Goal: Transaction & Acquisition: Book appointment/travel/reservation

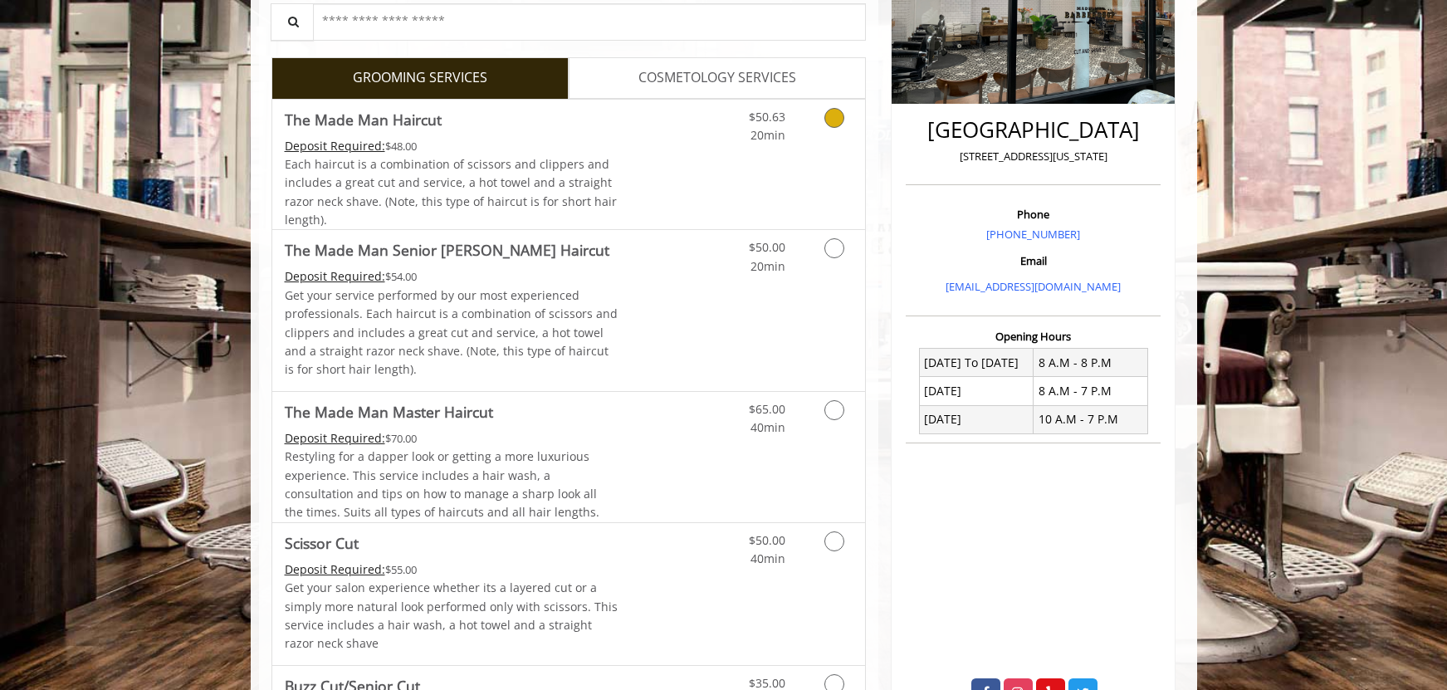
scroll to position [332, 0]
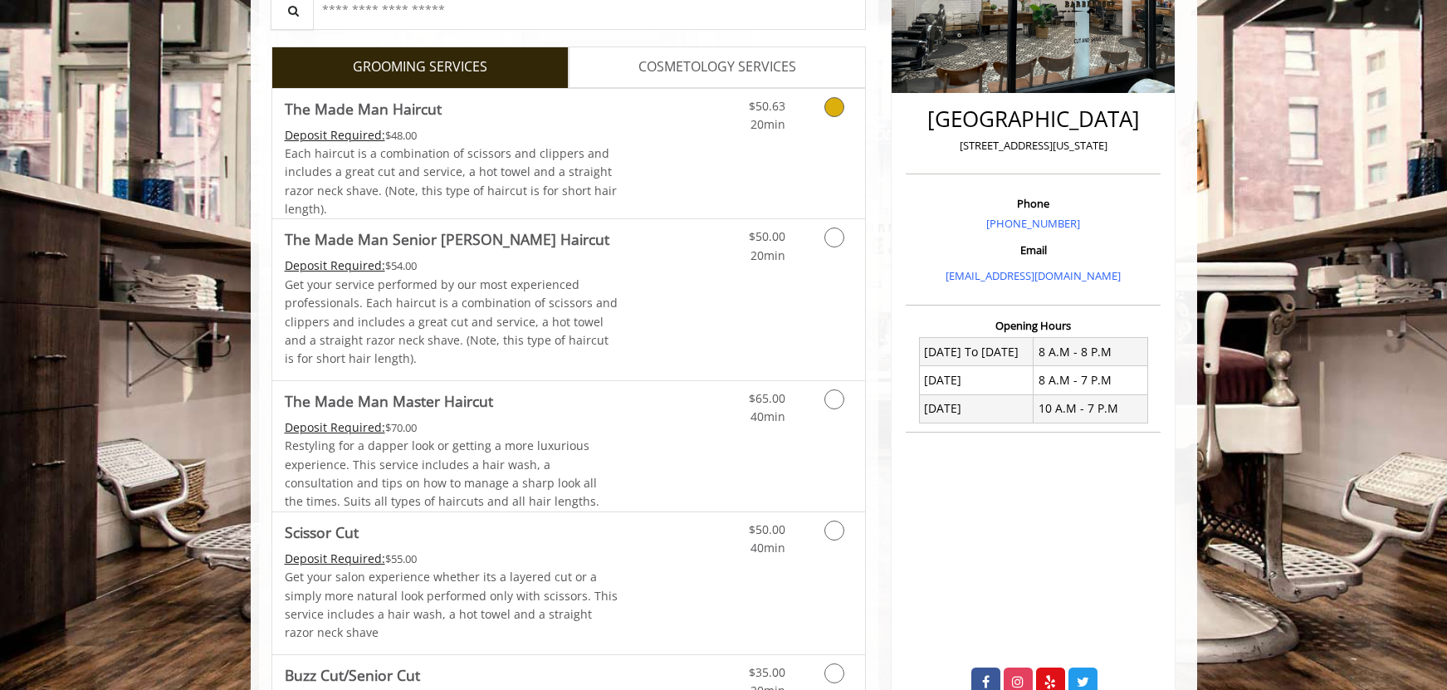
click at [838, 107] on icon "Grooming services" at bounding box center [834, 107] width 20 height 20
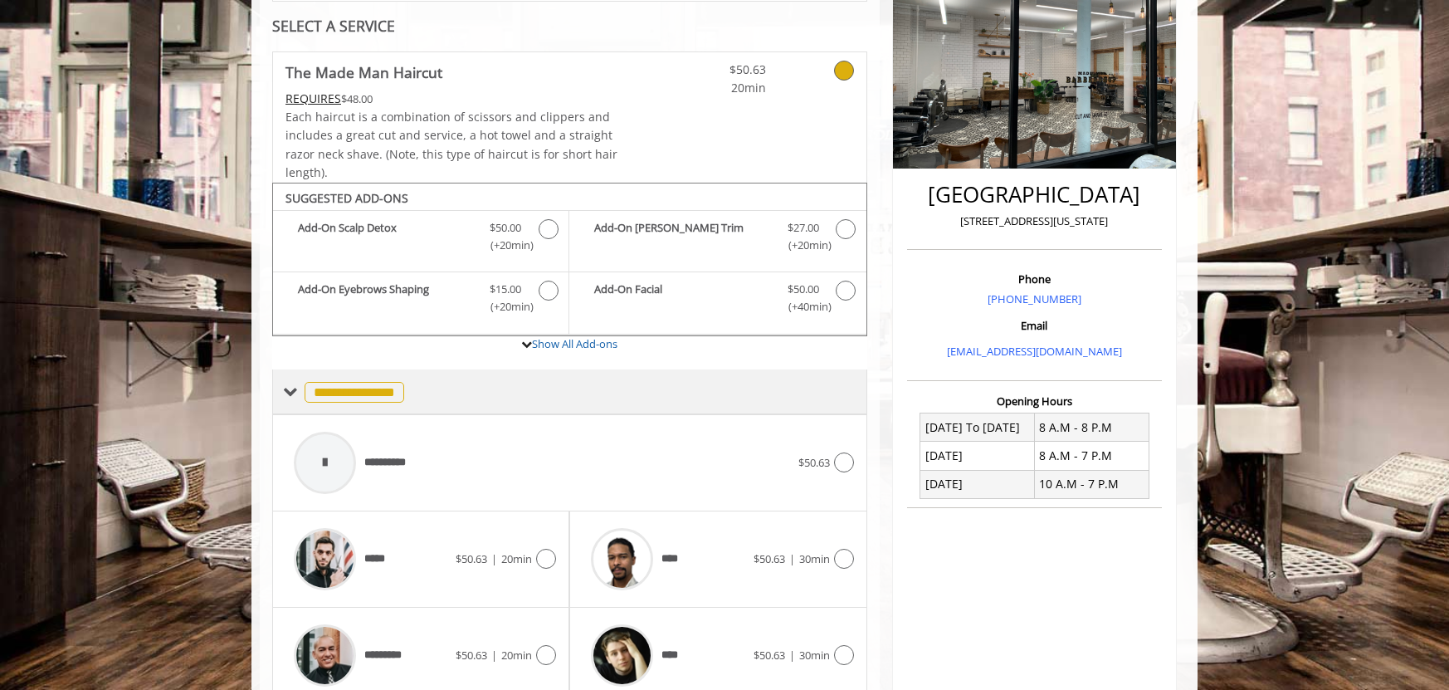
scroll to position [425, 0]
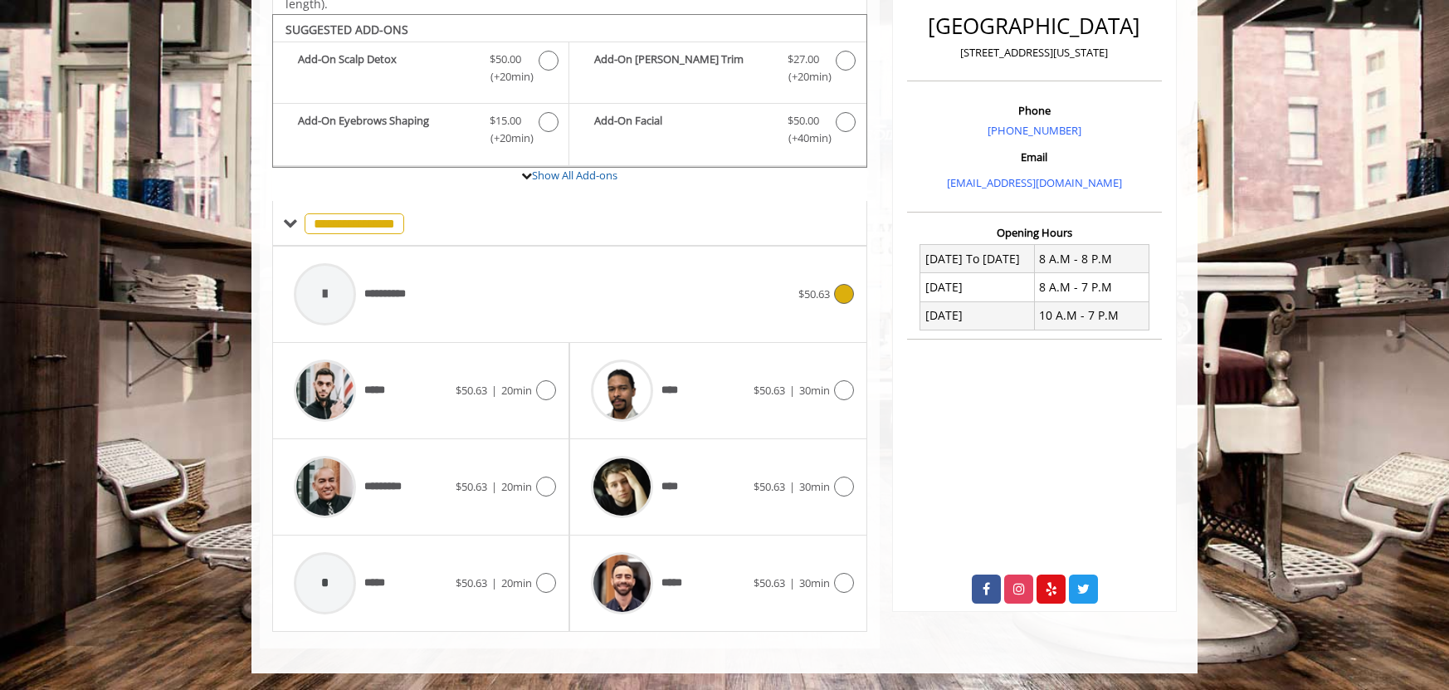
click at [436, 294] on div "**********" at bounding box center [542, 294] width 513 height 79
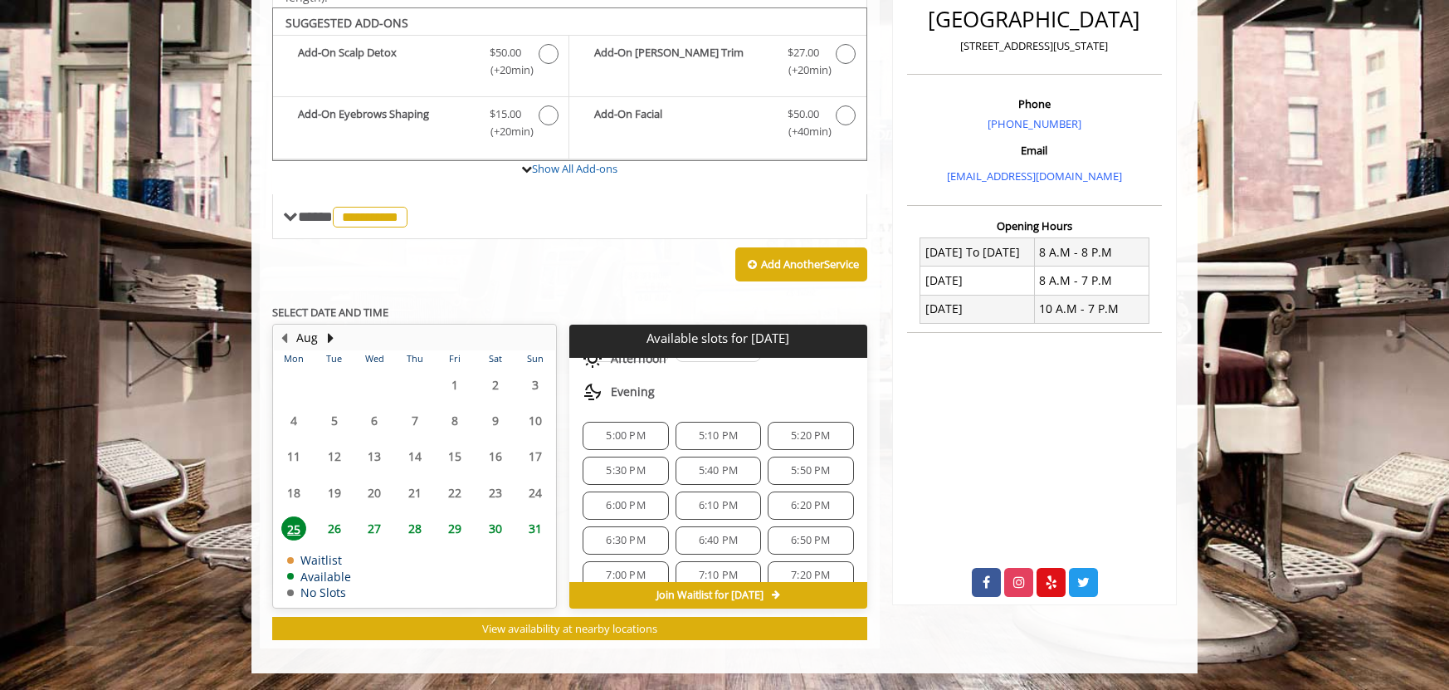
scroll to position [166, 0]
click at [755, 176] on label "Show All Add-ons" at bounding box center [569, 177] width 595 height 33
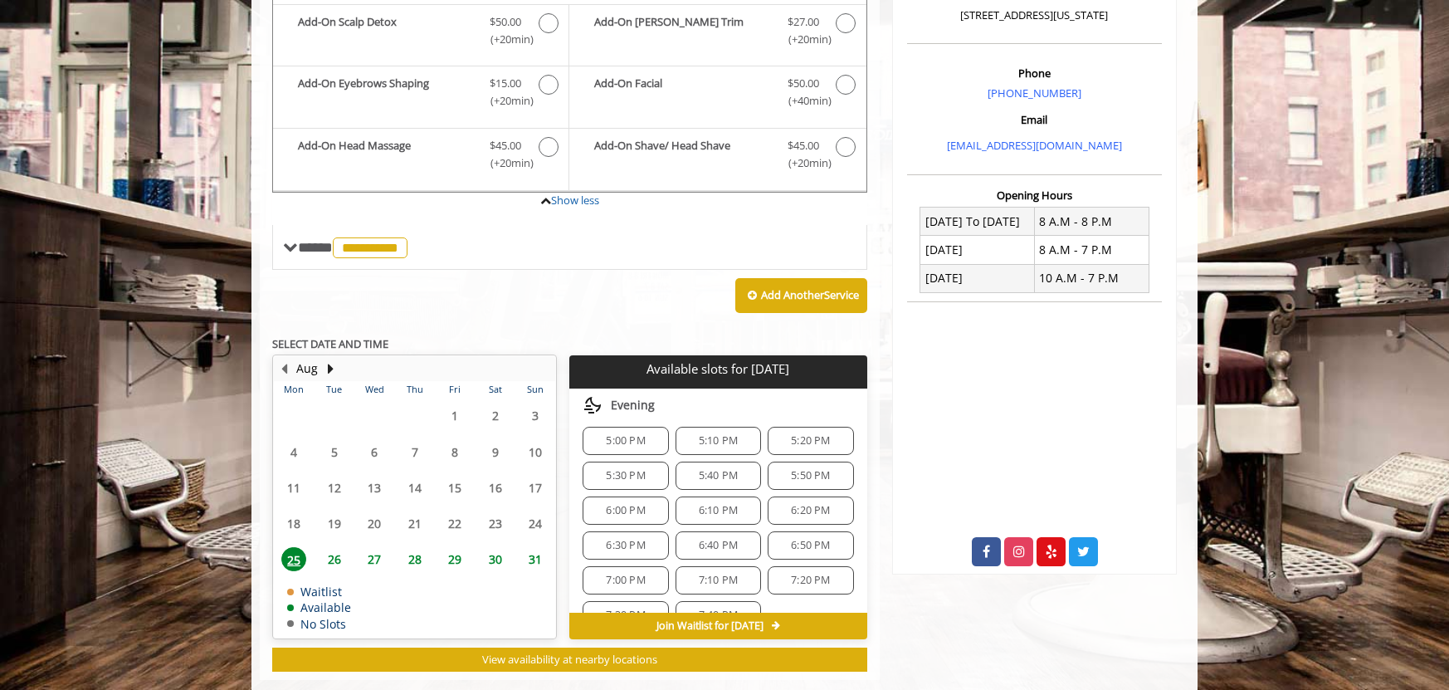
scroll to position [494, 0]
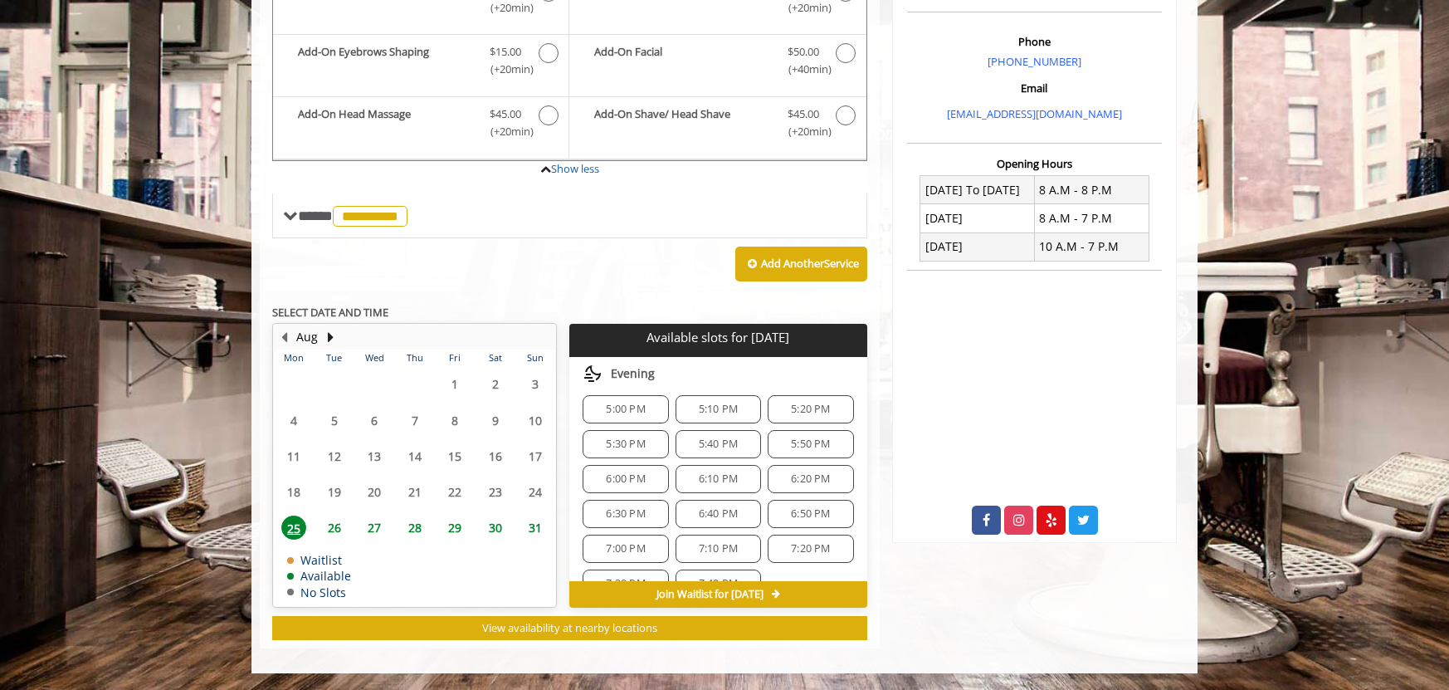
click at [809, 412] on span "5:20 PM" at bounding box center [810, 409] width 39 height 13
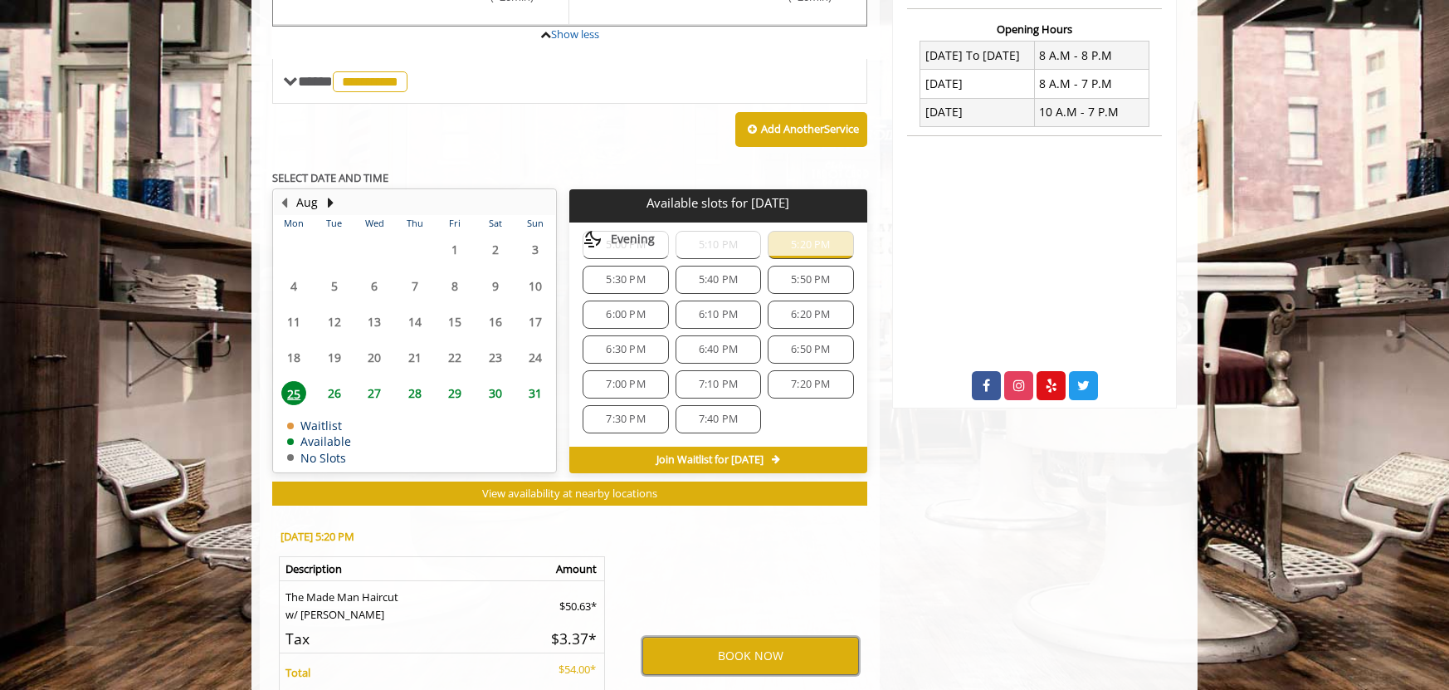
scroll to position [628, 0]
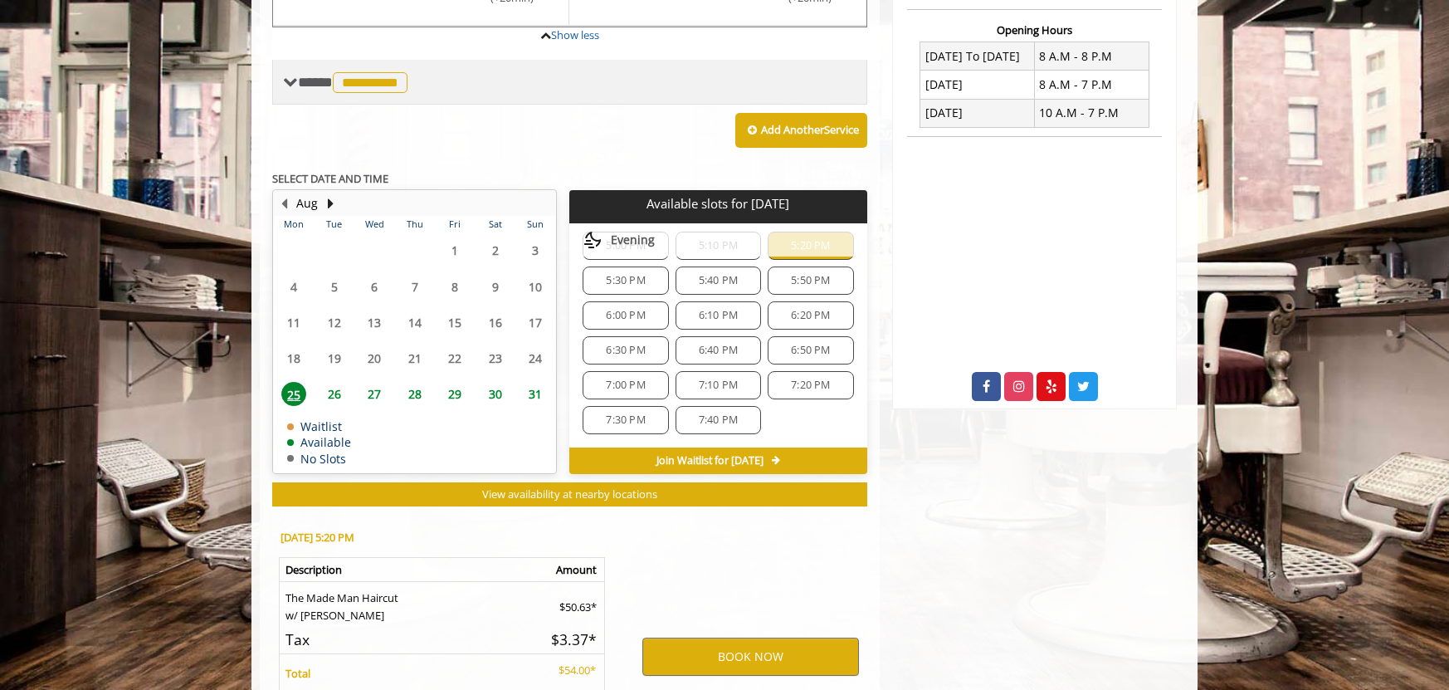
click at [386, 80] on span "**********" at bounding box center [370, 82] width 75 height 21
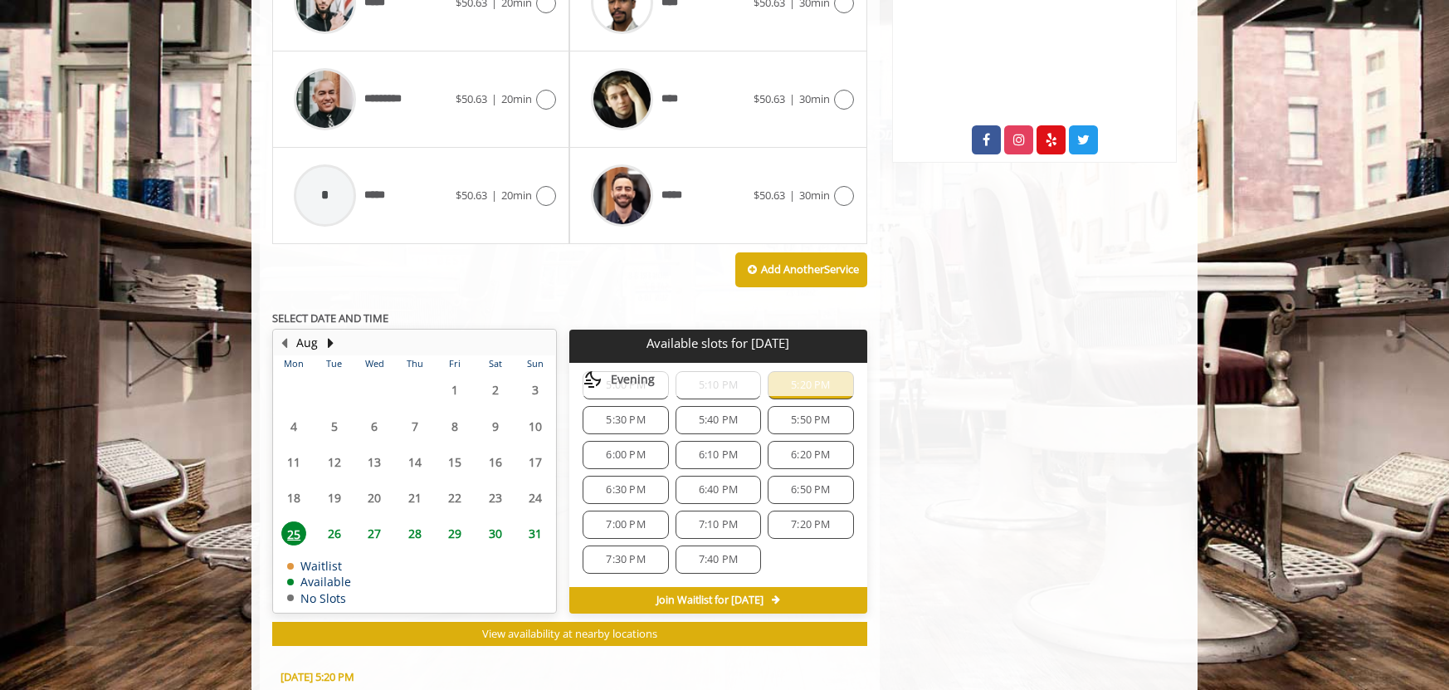
scroll to position [877, 0]
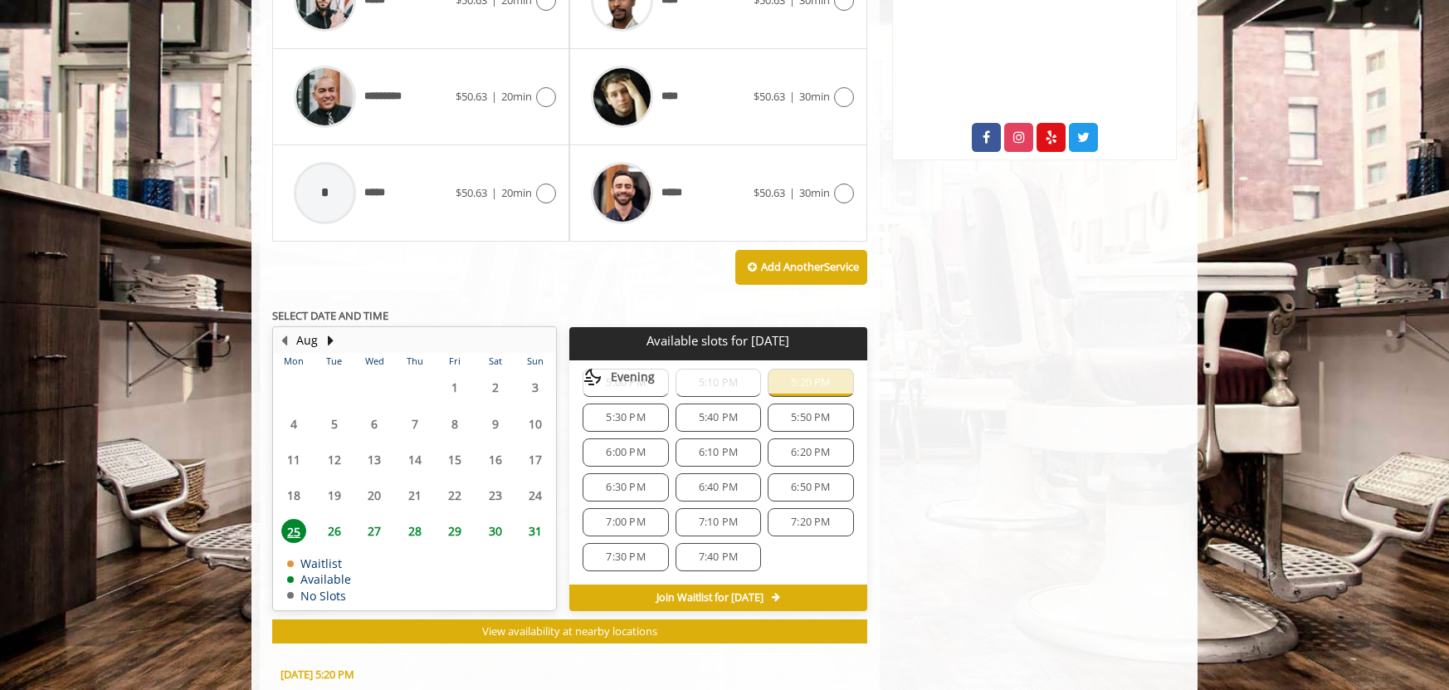
click at [804, 384] on div "Evening" at bounding box center [717, 376] width 297 height 33
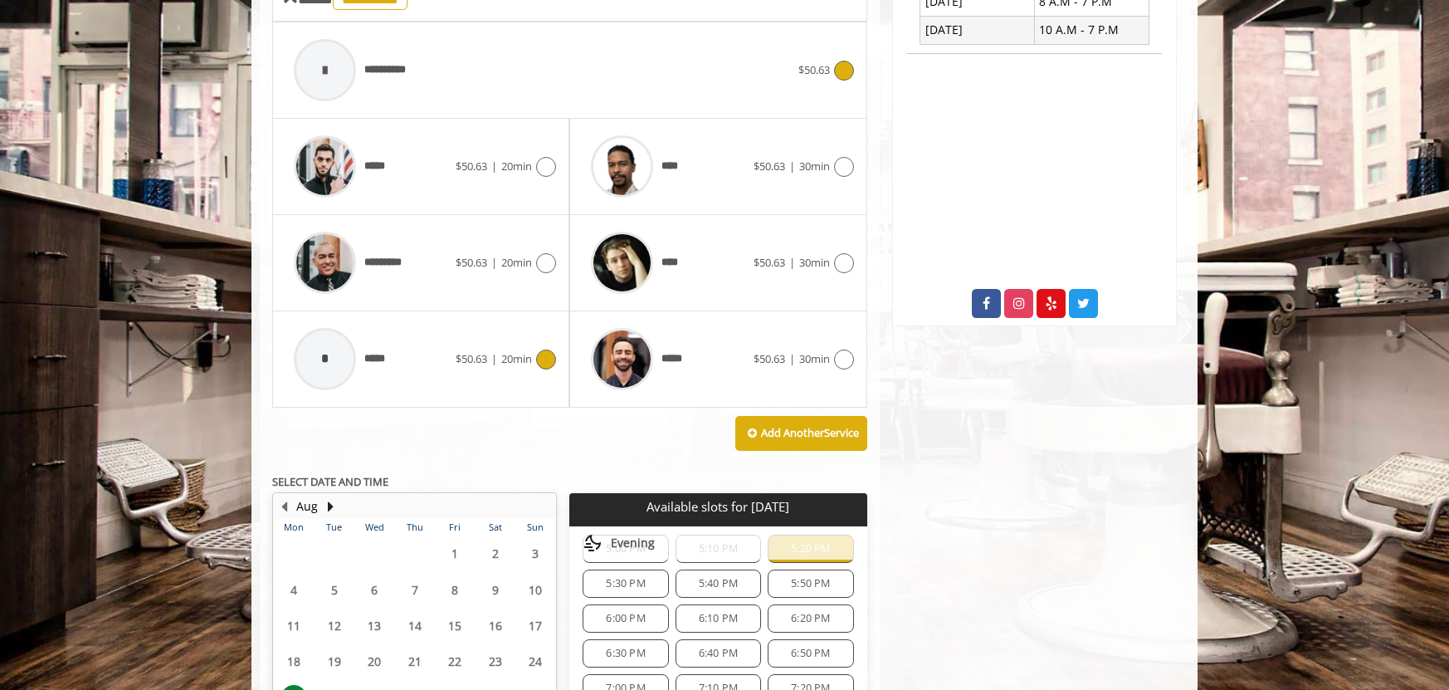
scroll to position [794, 0]
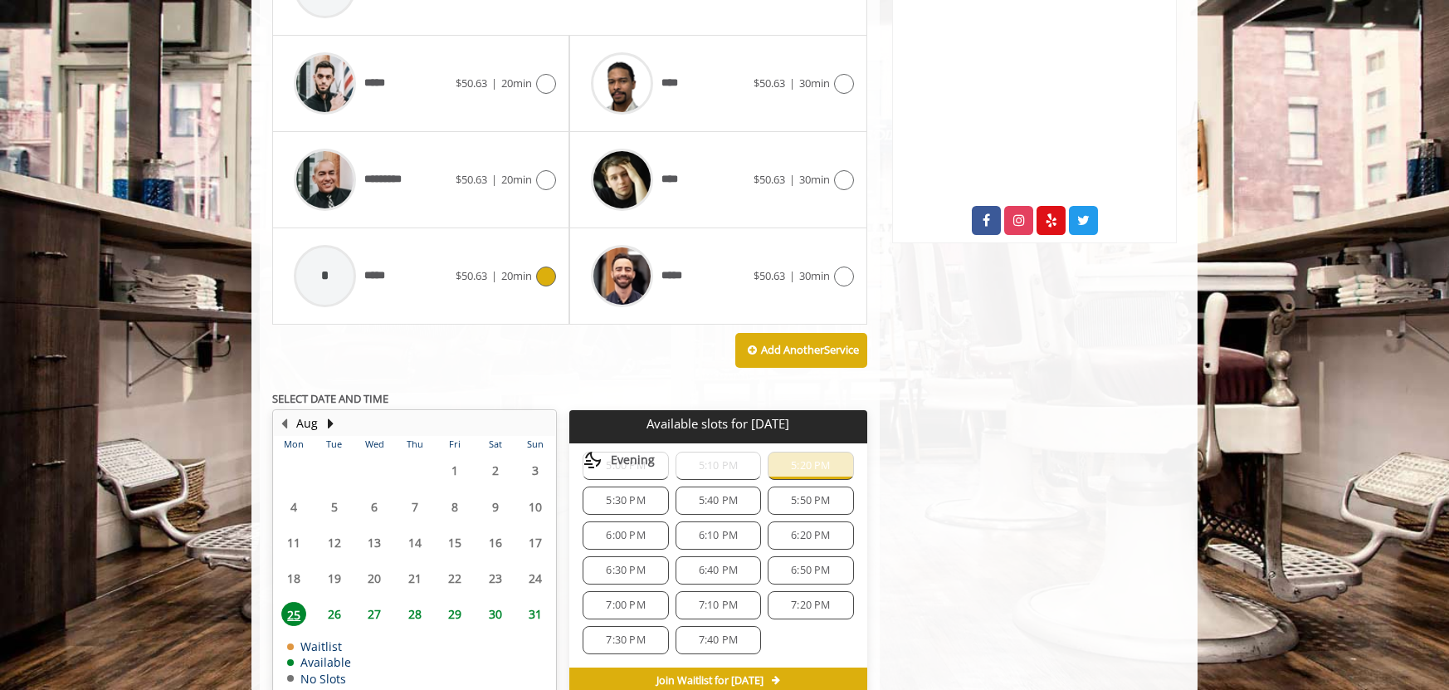
click at [317, 271] on div "*" at bounding box center [325, 276] width 62 height 62
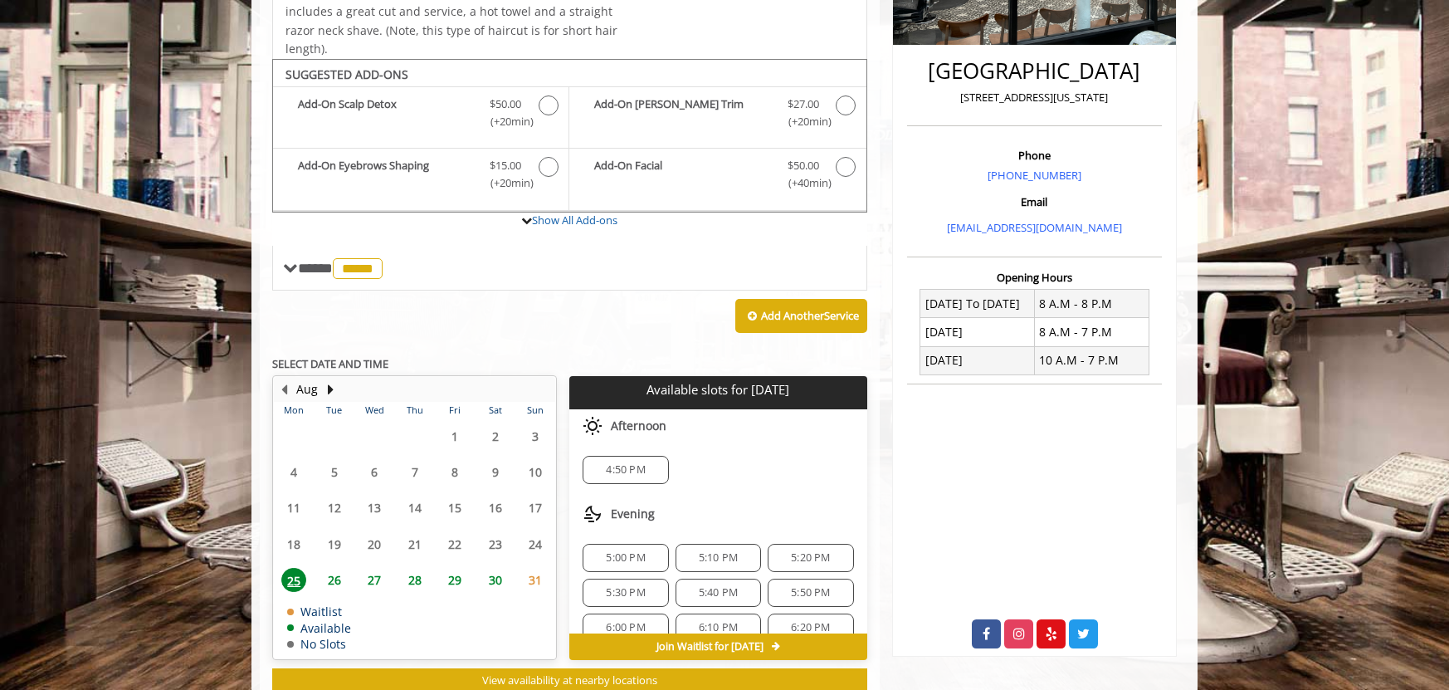
scroll to position [432, 0]
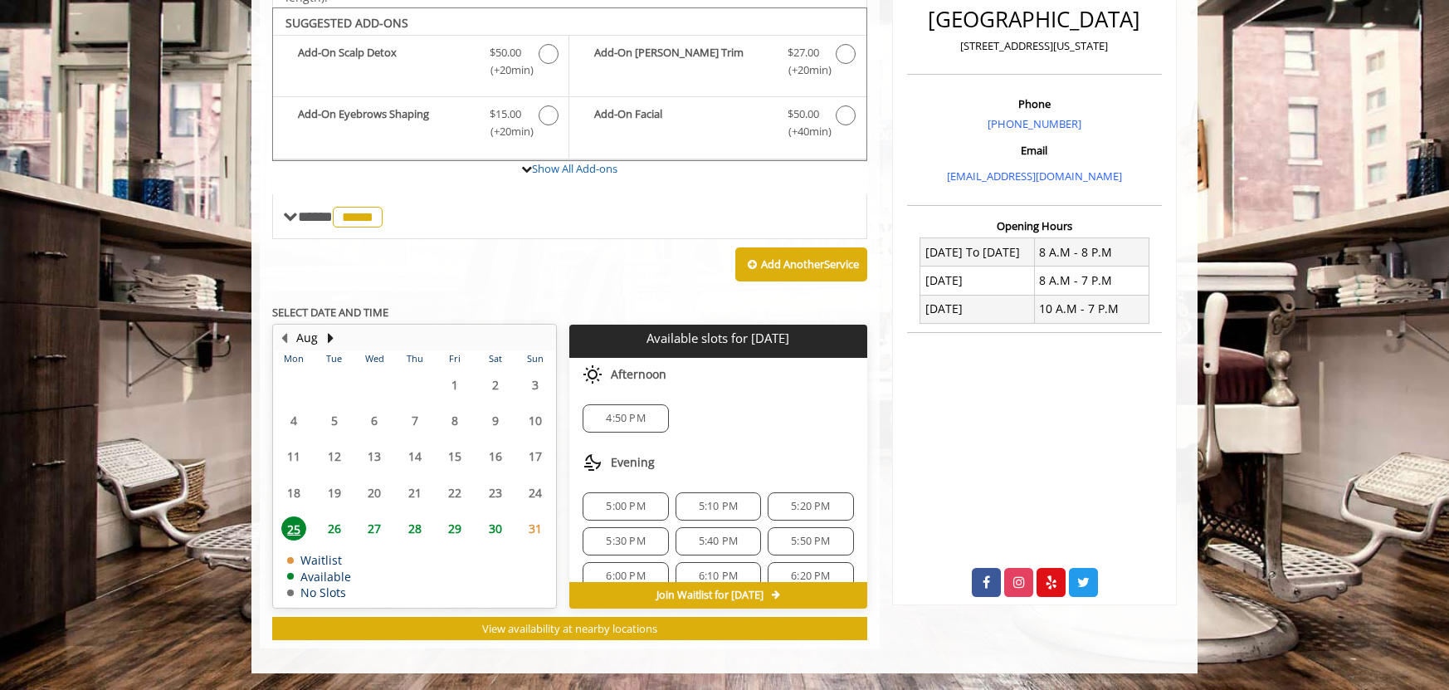
click at [794, 509] on span "5:20 PM" at bounding box center [810, 506] width 39 height 13
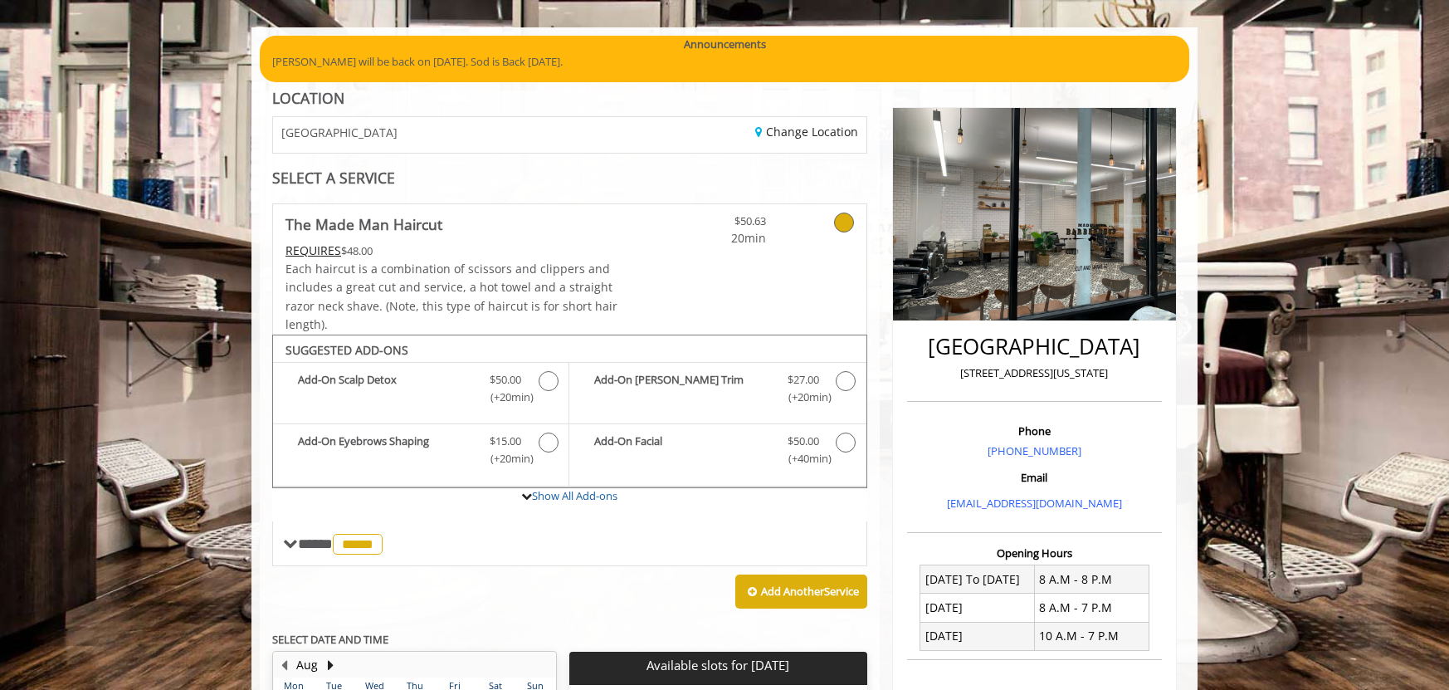
scroll to position [0, 0]
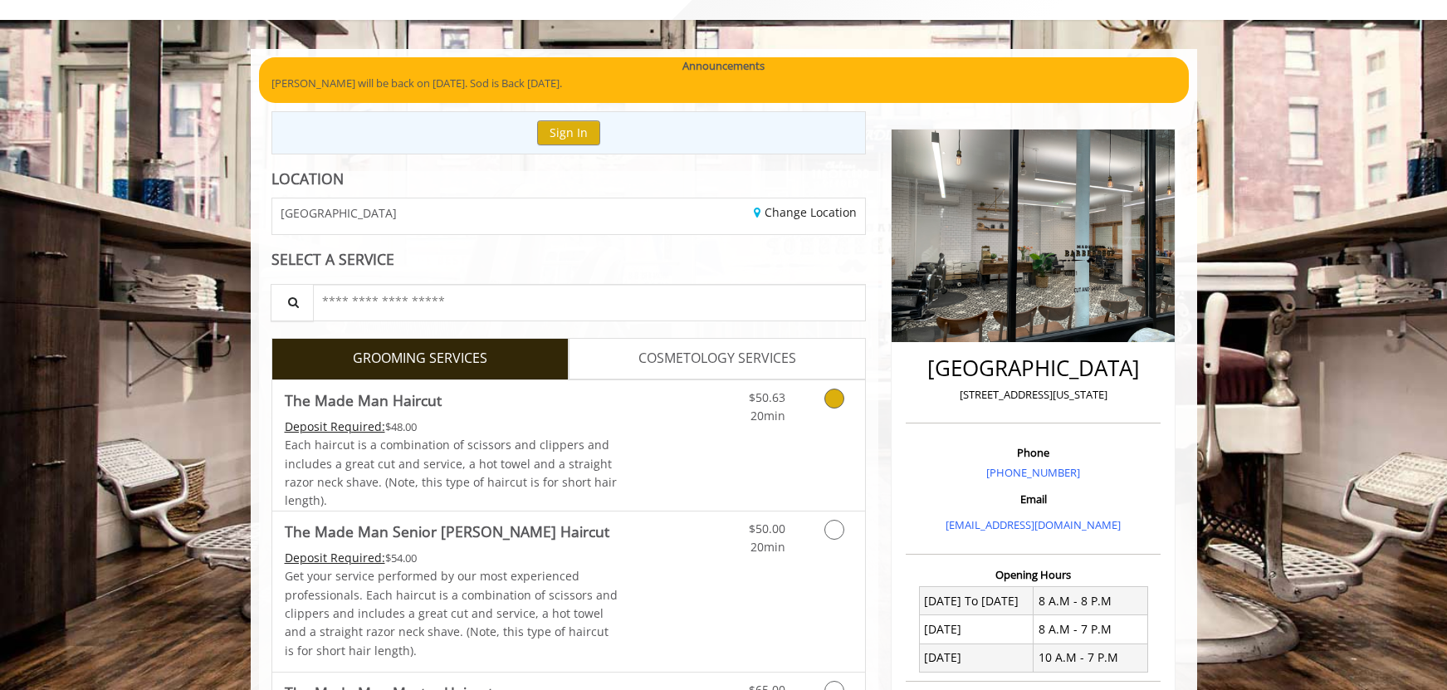
click at [823, 403] on link "Grooming services" at bounding box center [831, 403] width 42 height 46
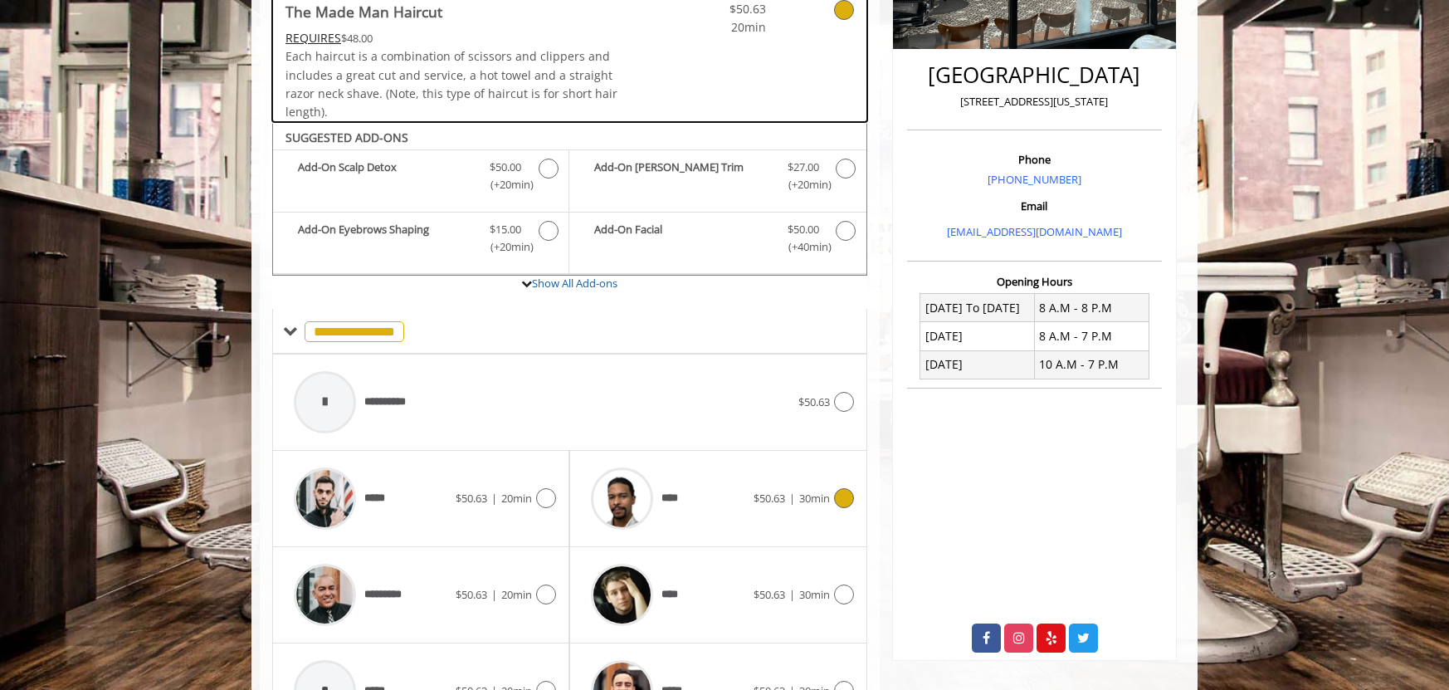
scroll to position [235, 0]
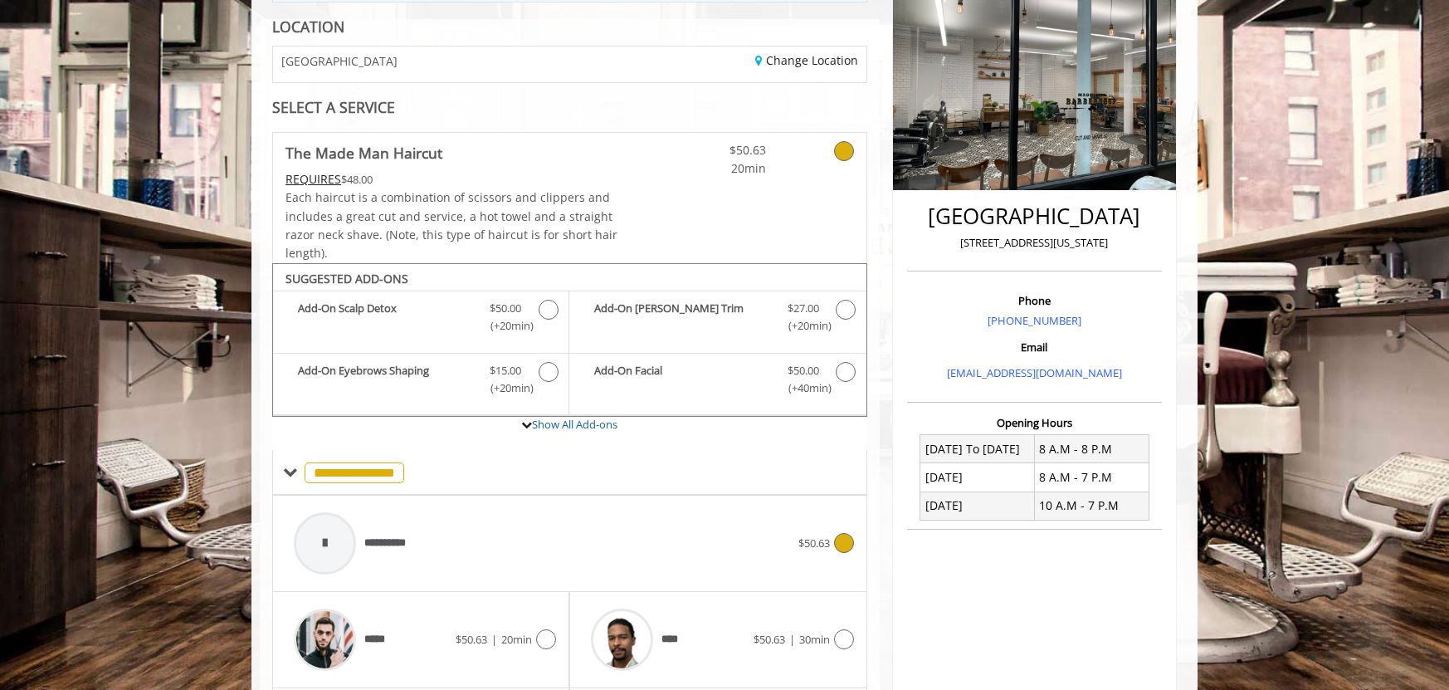
click at [514, 540] on div "**********" at bounding box center [542, 543] width 513 height 79
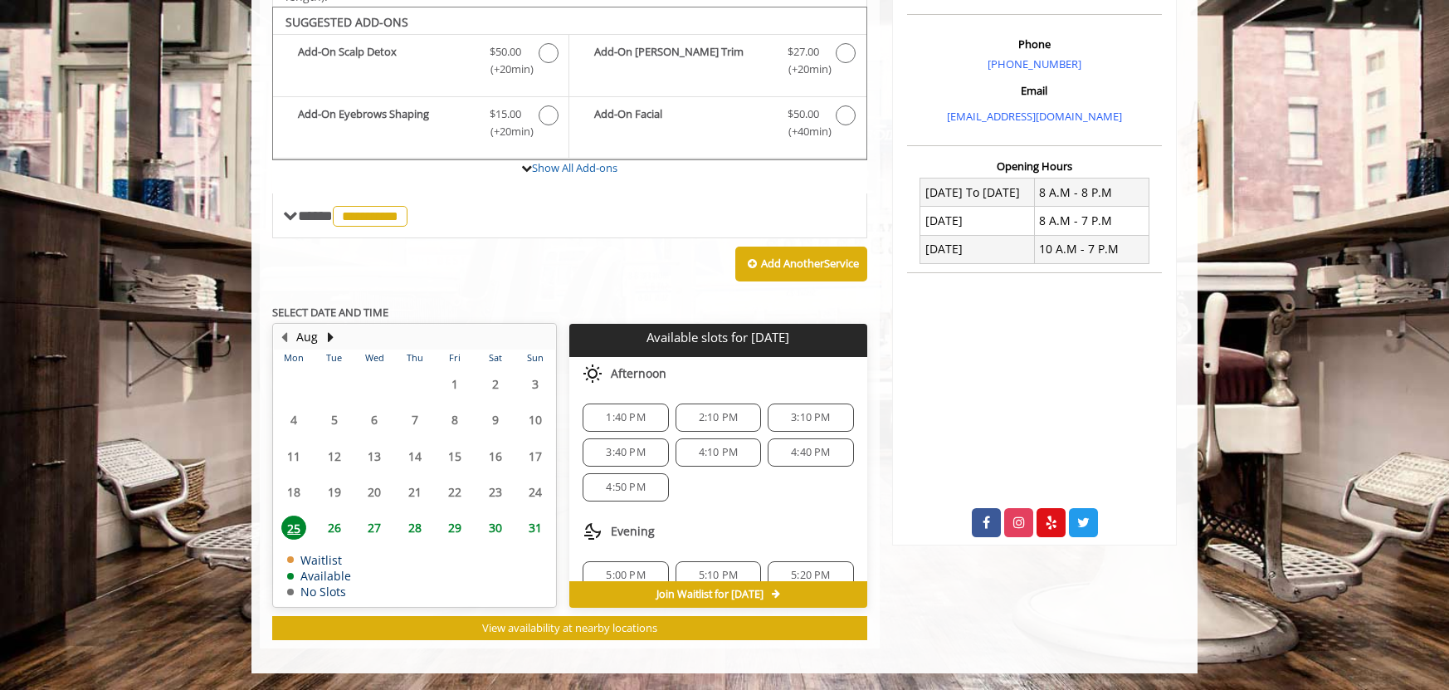
scroll to position [166, 0]
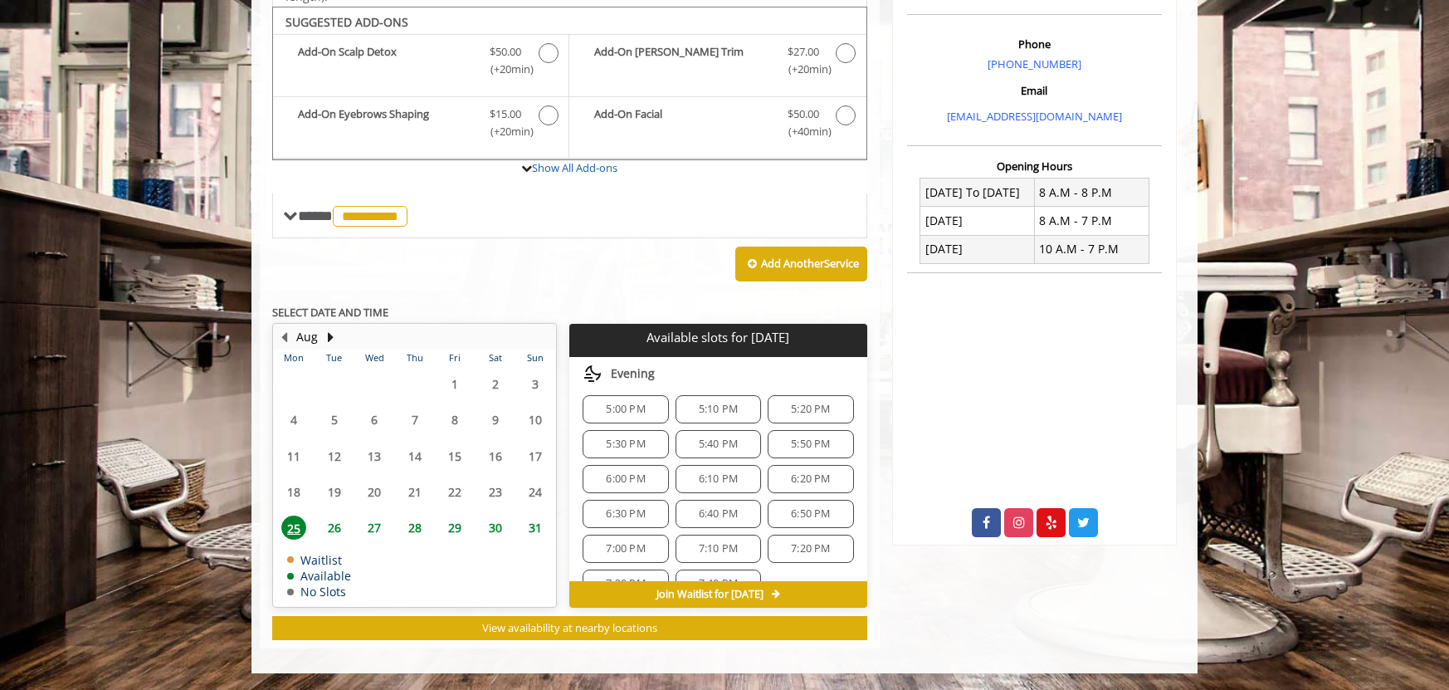
click at [808, 408] on span "5:20 PM" at bounding box center [810, 409] width 39 height 13
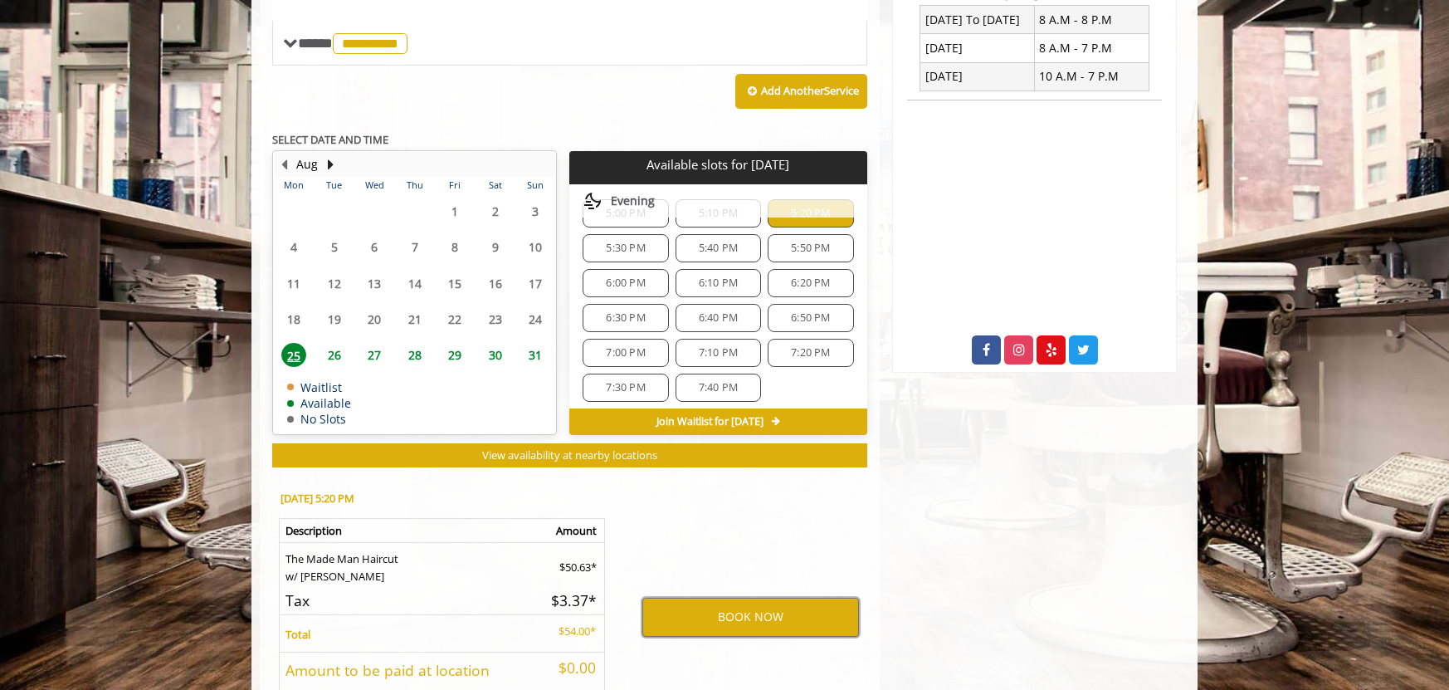
scroll to position [196, 0]
click at [753, 616] on button "BOOK NOW" at bounding box center [750, 617] width 217 height 38
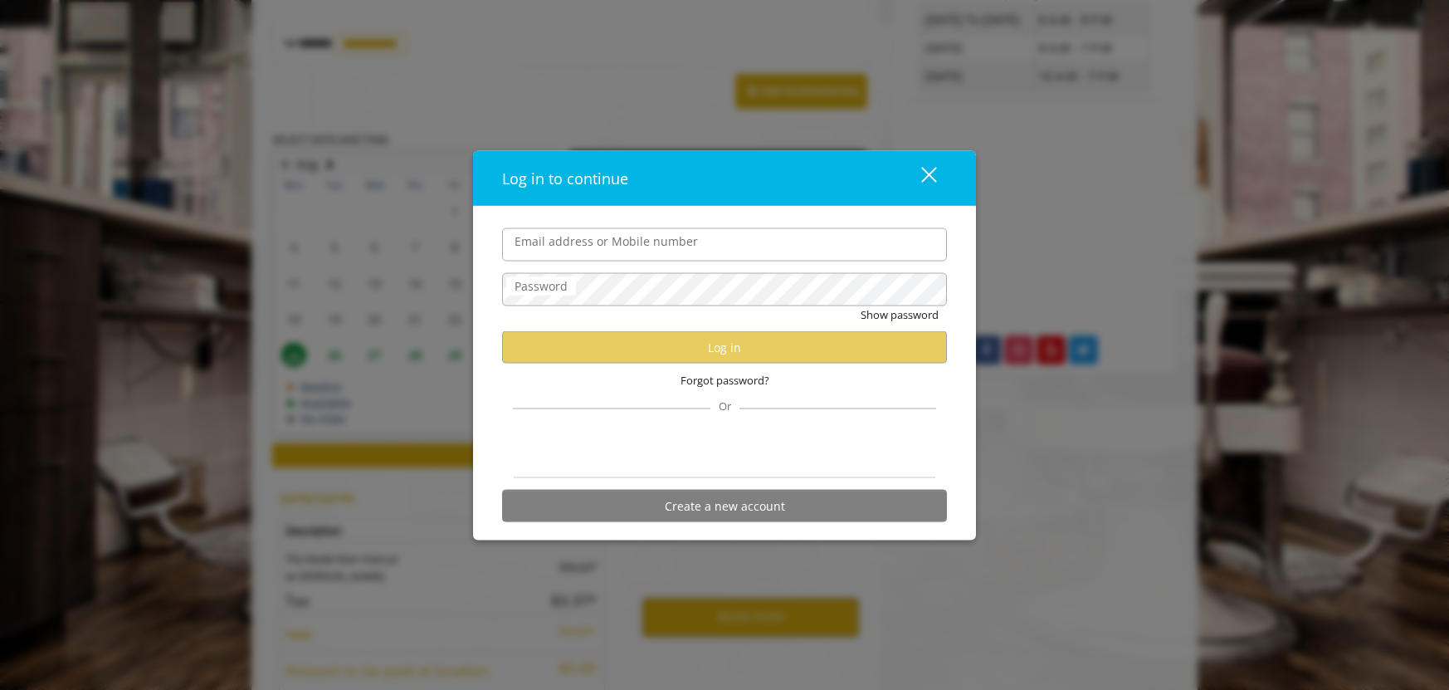
click at [638, 244] on input "Email address or Mobile number" at bounding box center [724, 243] width 445 height 33
click at [535, 247] on input "Email address or Mobile number" at bounding box center [724, 243] width 445 height 33
click at [757, 211] on div "Email address or Mobile number Password Show password Log in Forgot password? O…" at bounding box center [724, 373] width 503 height 335
click at [642, 236] on label "Email address or Mobile number" at bounding box center [606, 241] width 200 height 18
click at [642, 236] on input "Email address or Mobile number" at bounding box center [724, 243] width 445 height 33
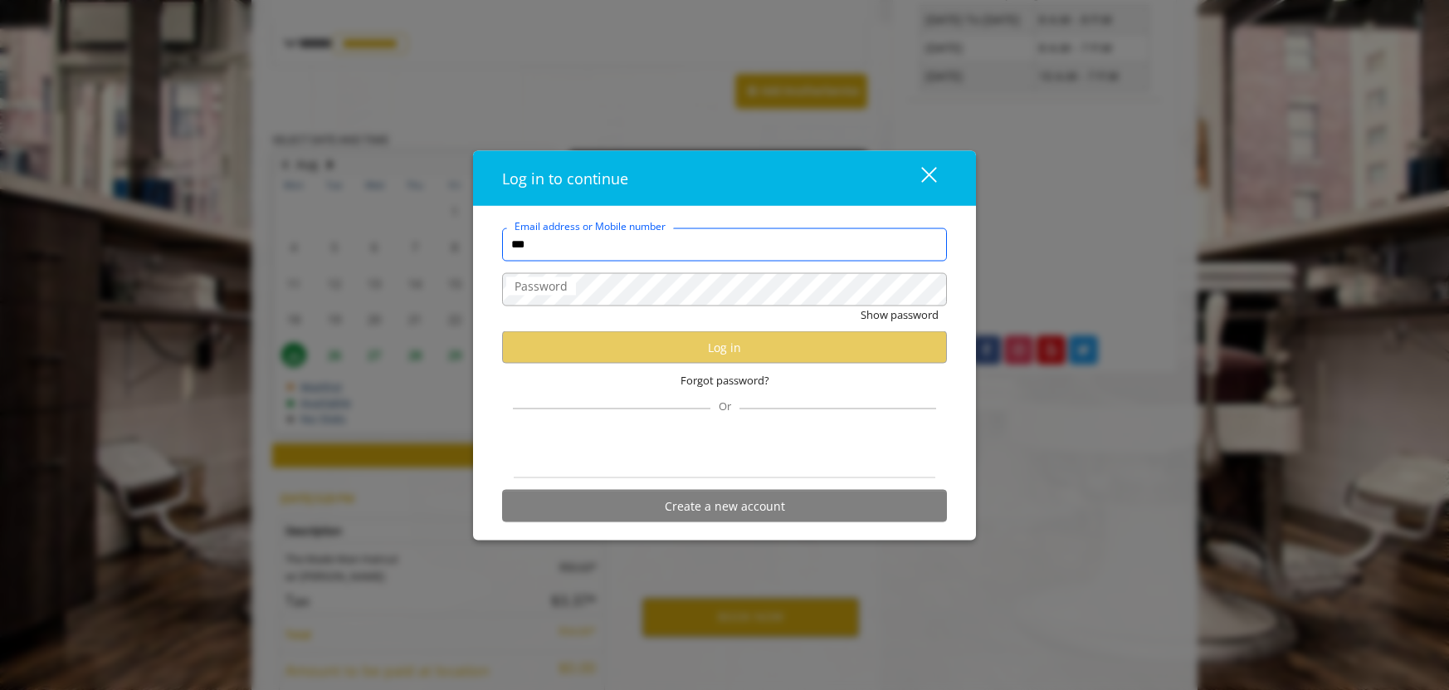
type input "**********"
click at [563, 280] on label "Password" at bounding box center [541, 285] width 70 height 18
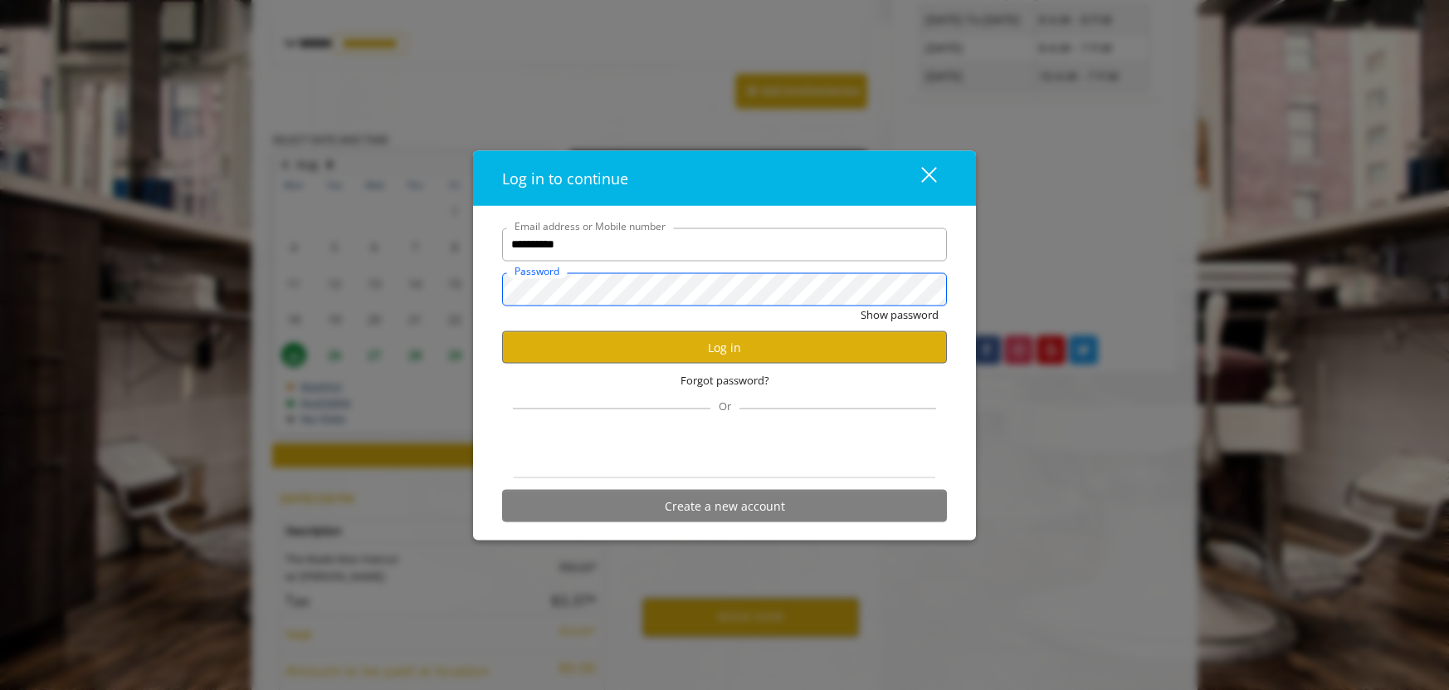
click at [861, 305] on button "Show password" at bounding box center [900, 313] width 78 height 17
click at [736, 351] on button "Log in" at bounding box center [724, 347] width 445 height 32
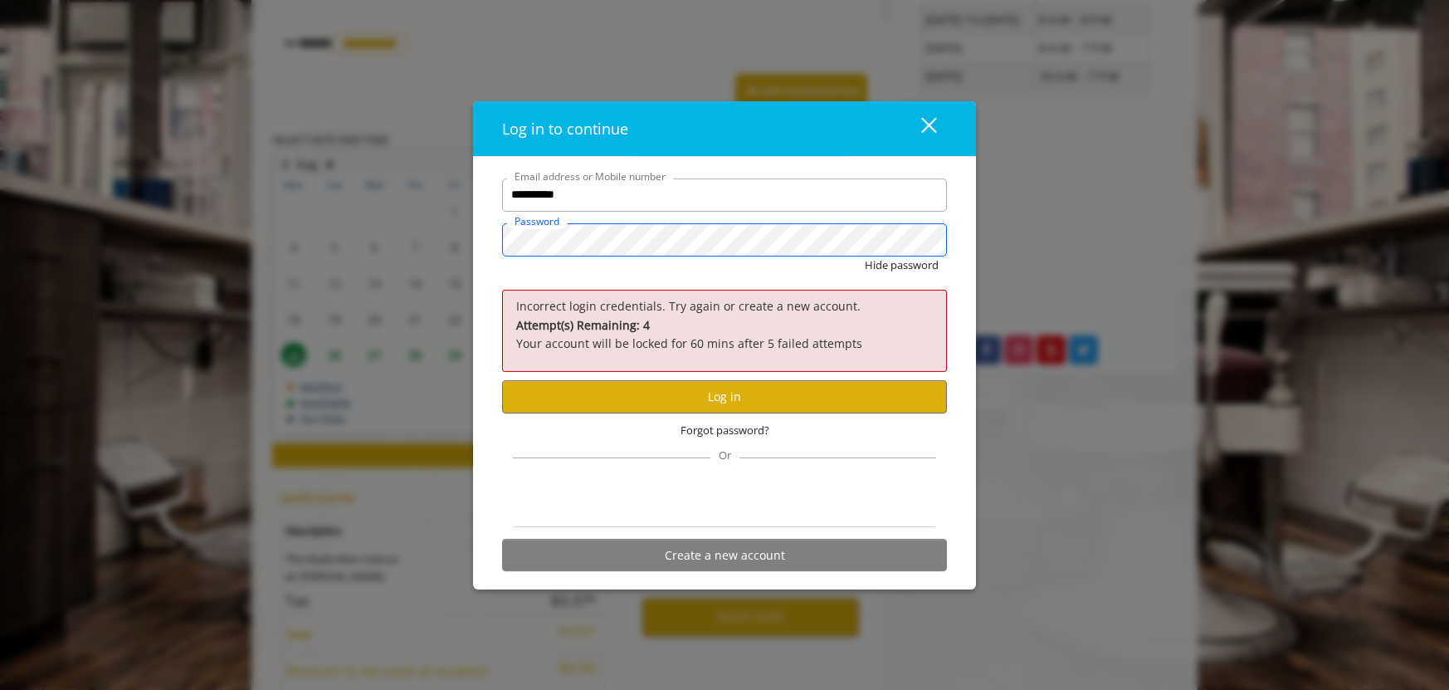
click at [113, 210] on div "**********" at bounding box center [724, 345] width 1449 height 690
click at [865, 256] on button "Hide password" at bounding box center [902, 264] width 74 height 17
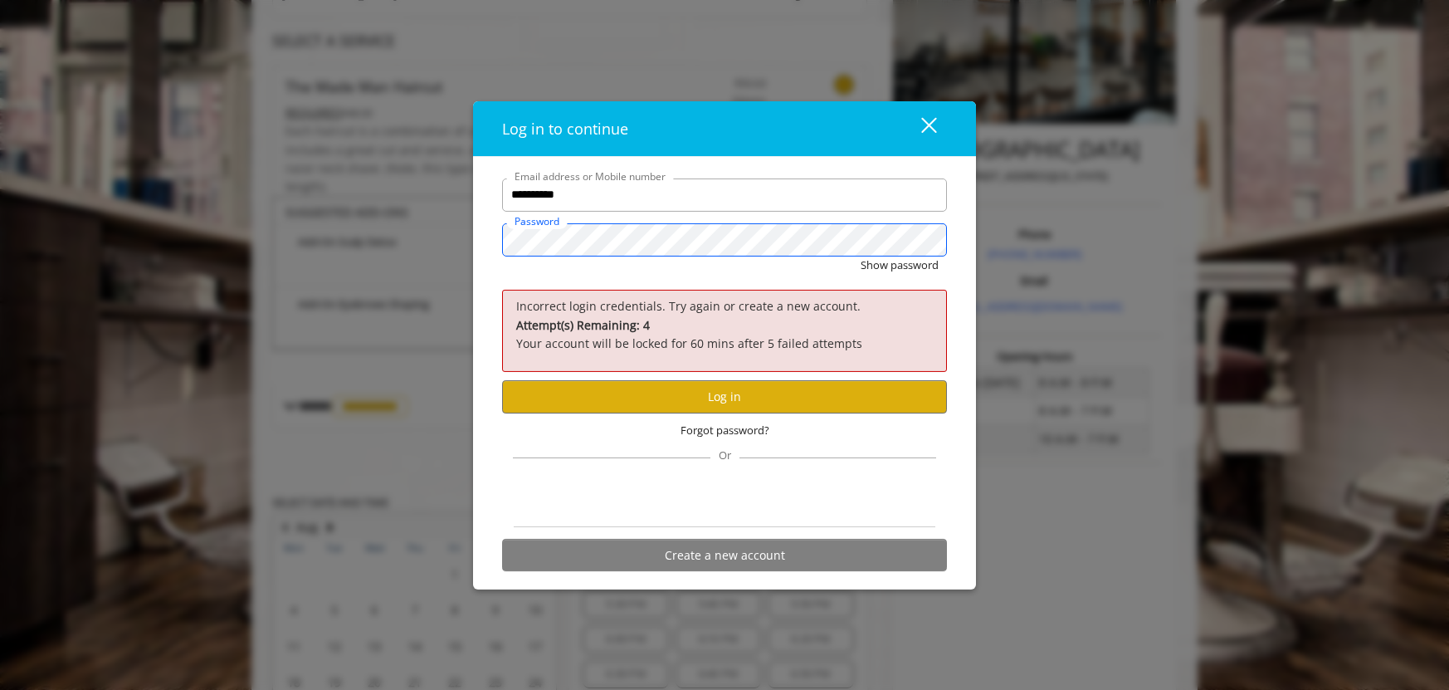
scroll to position [293, 0]
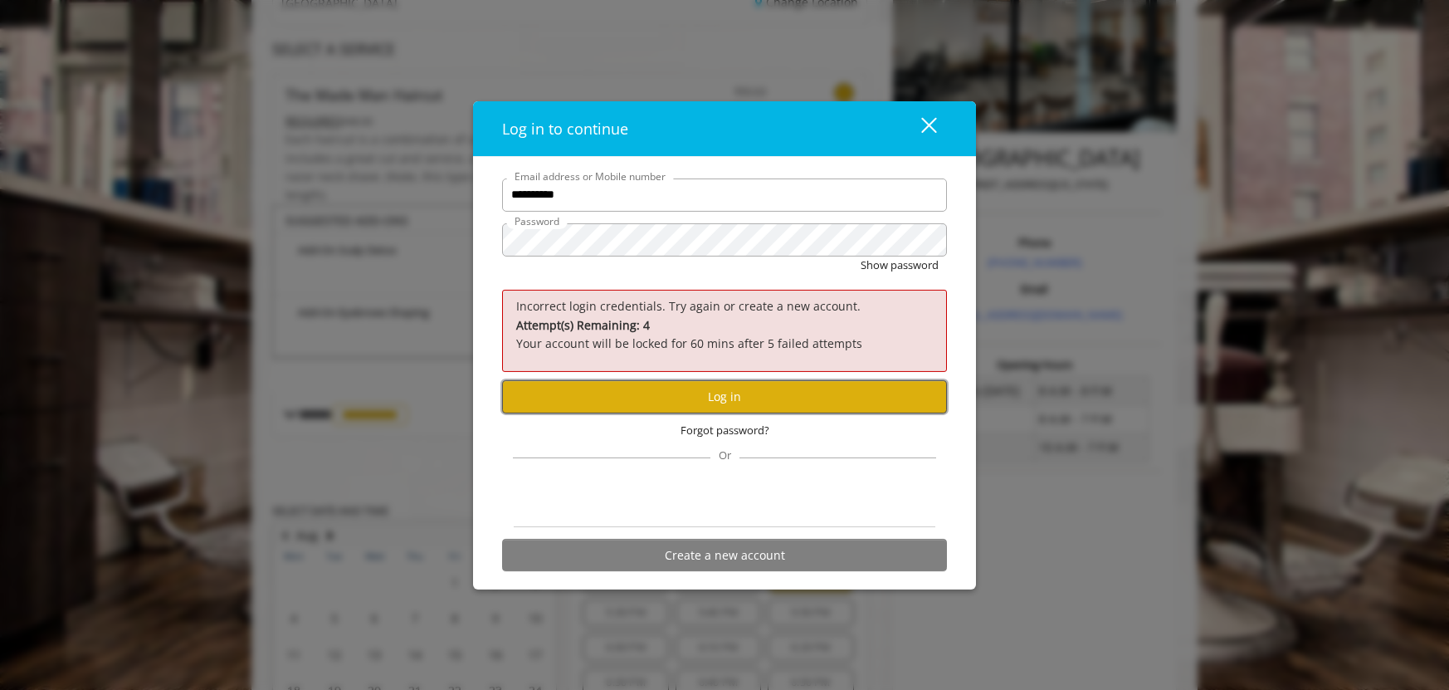
click at [726, 399] on button "Log in" at bounding box center [724, 396] width 445 height 32
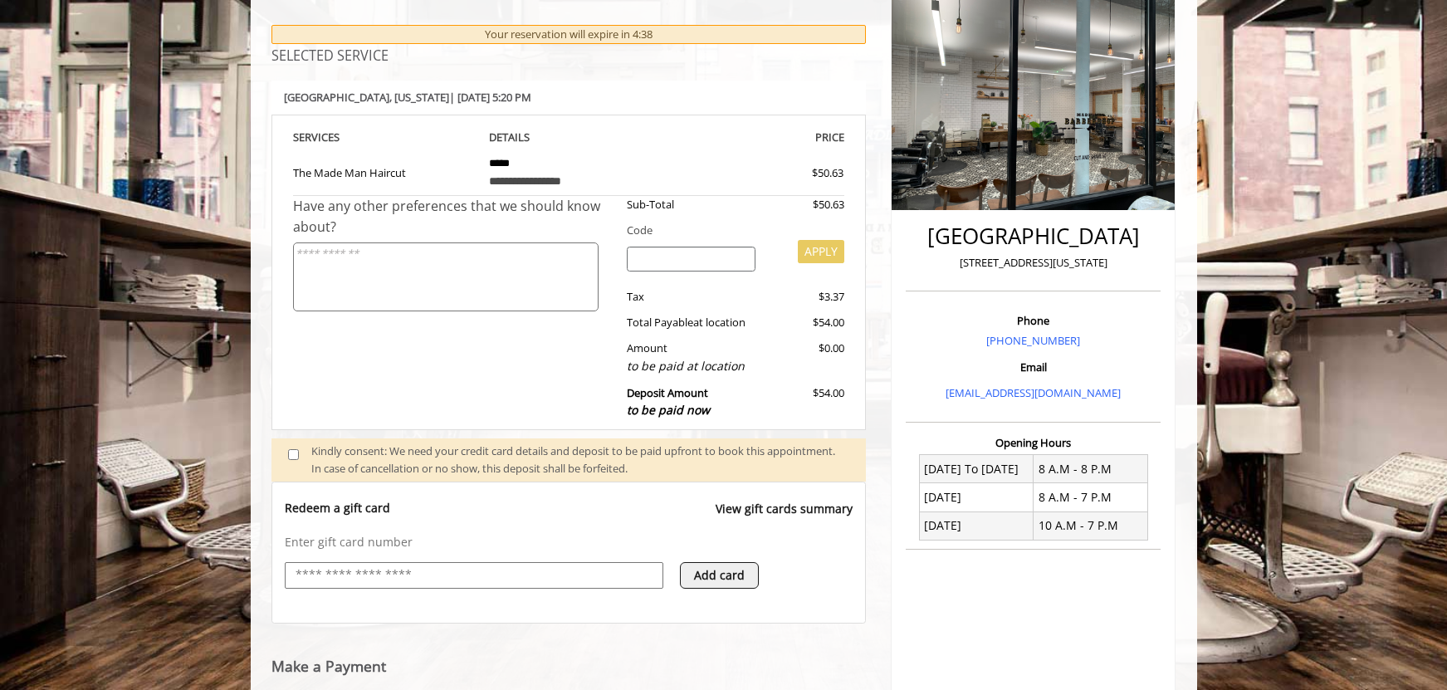
scroll to position [323, 0]
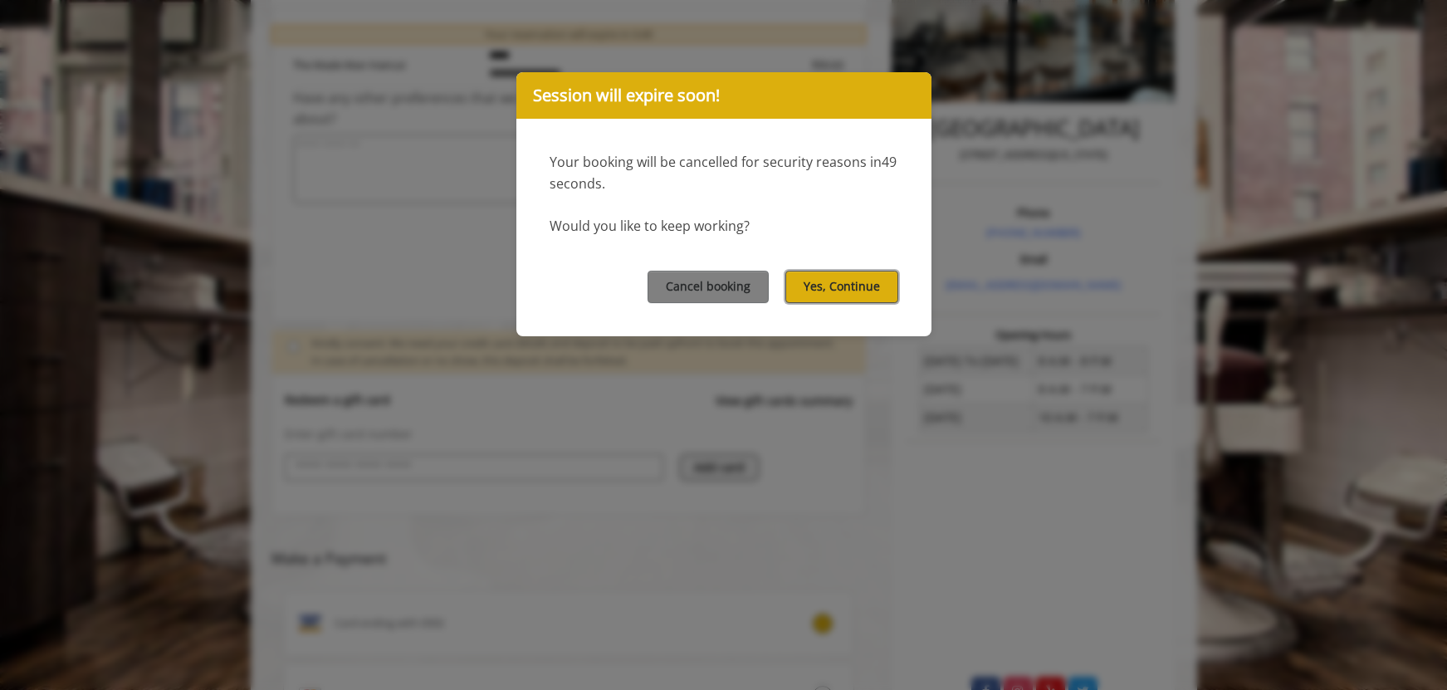
click at [863, 288] on button "Yes, Continue" at bounding box center [841, 287] width 113 height 32
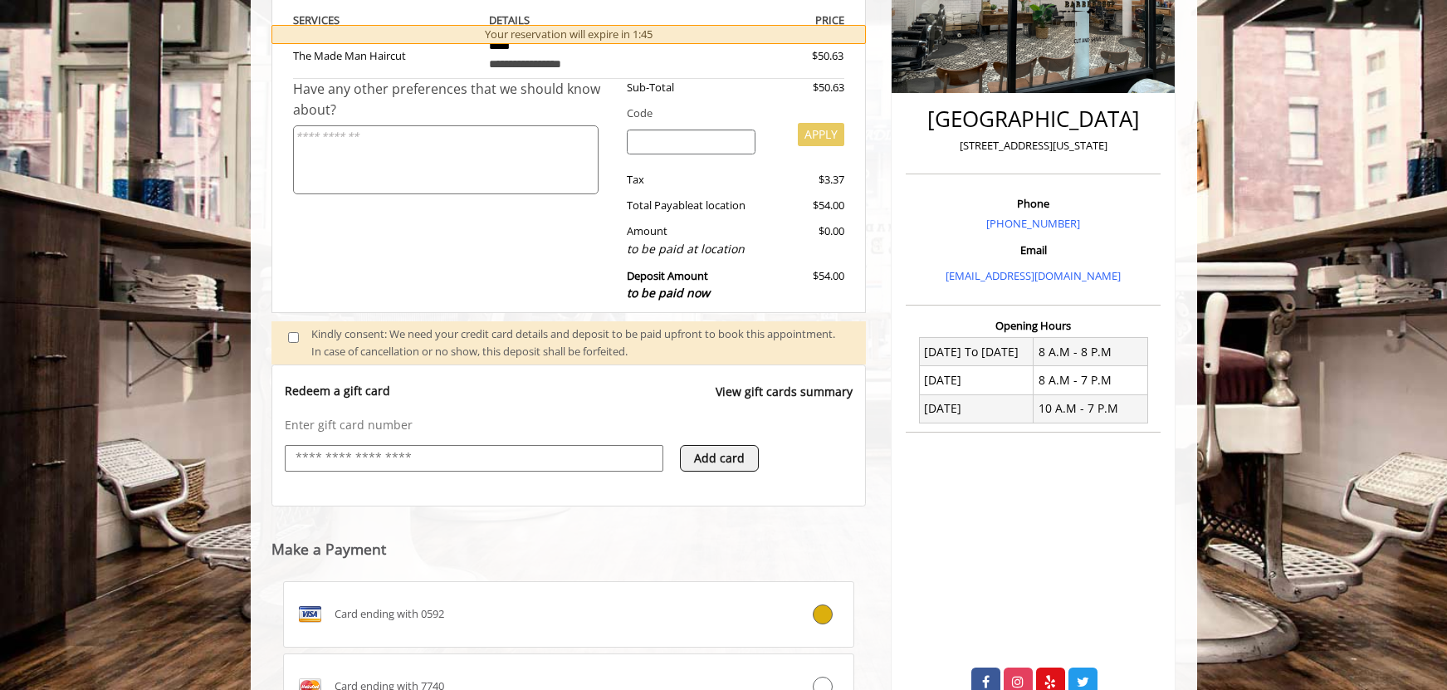
scroll to position [572, 0]
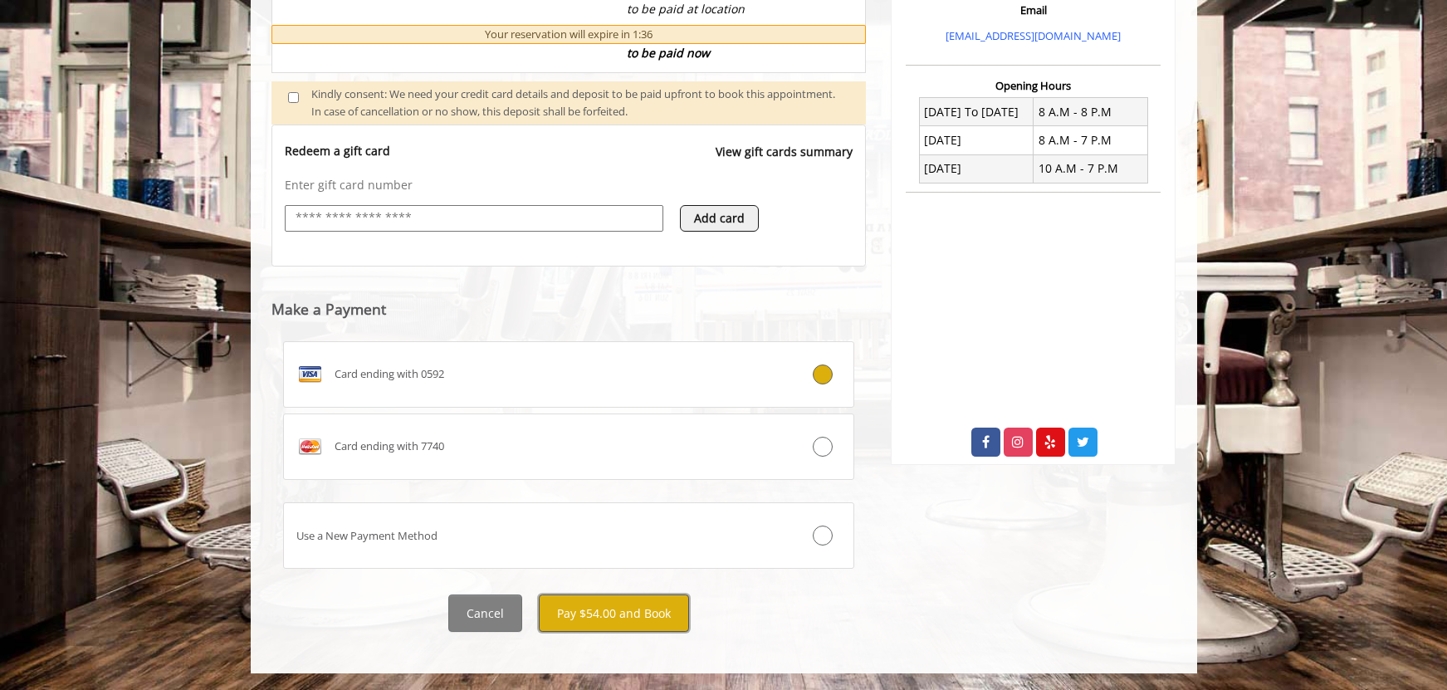
click at [638, 612] on button "Pay $54.00 and Book" at bounding box center [614, 612] width 150 height 37
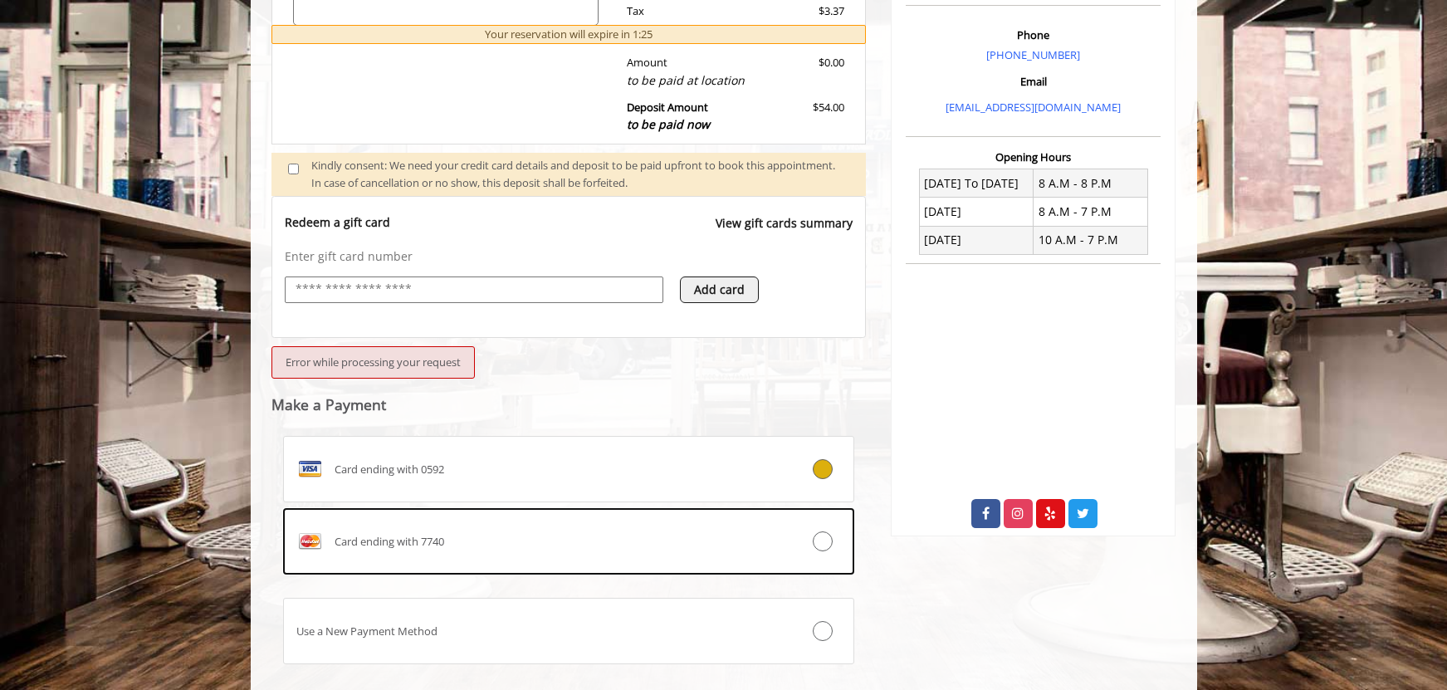
scroll to position [596, 0]
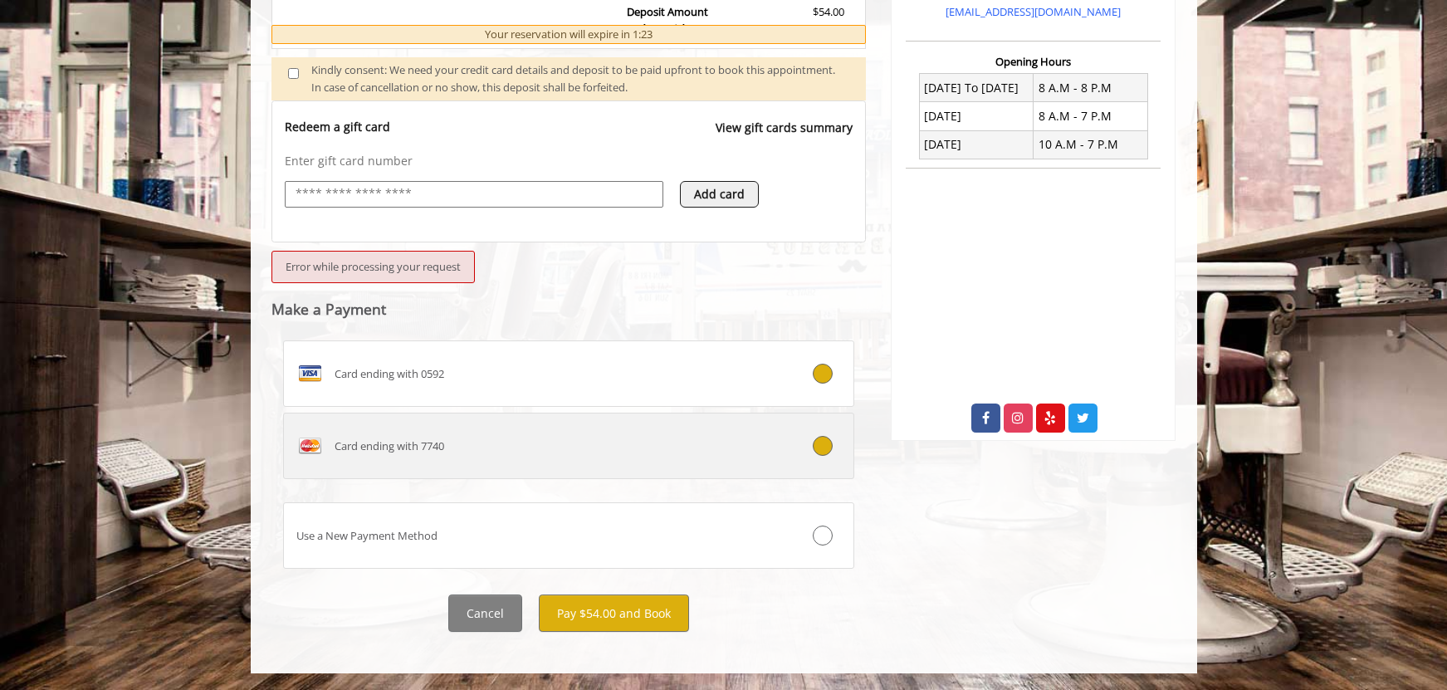
click at [812, 433] on label "Card ending with 7740" at bounding box center [569, 446] width 572 height 66
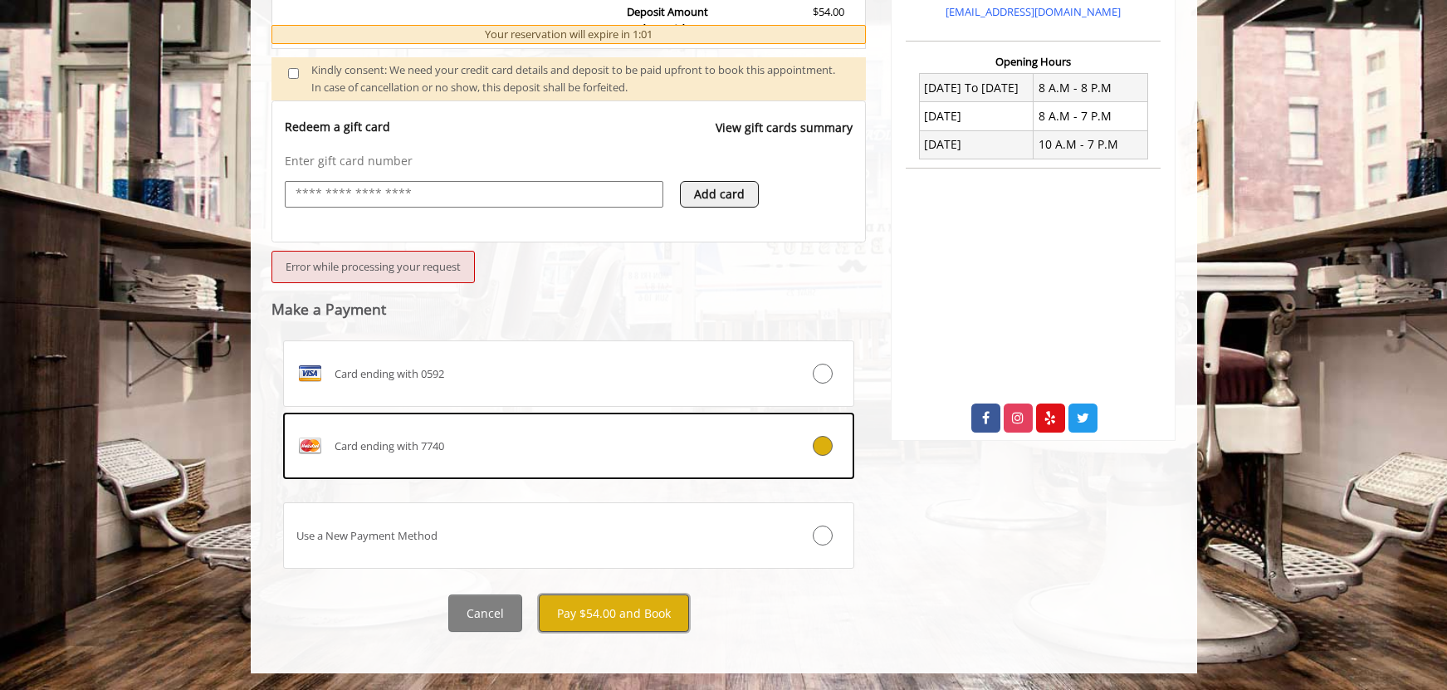
click at [613, 606] on button "Pay $54.00 and Book" at bounding box center [614, 612] width 150 height 37
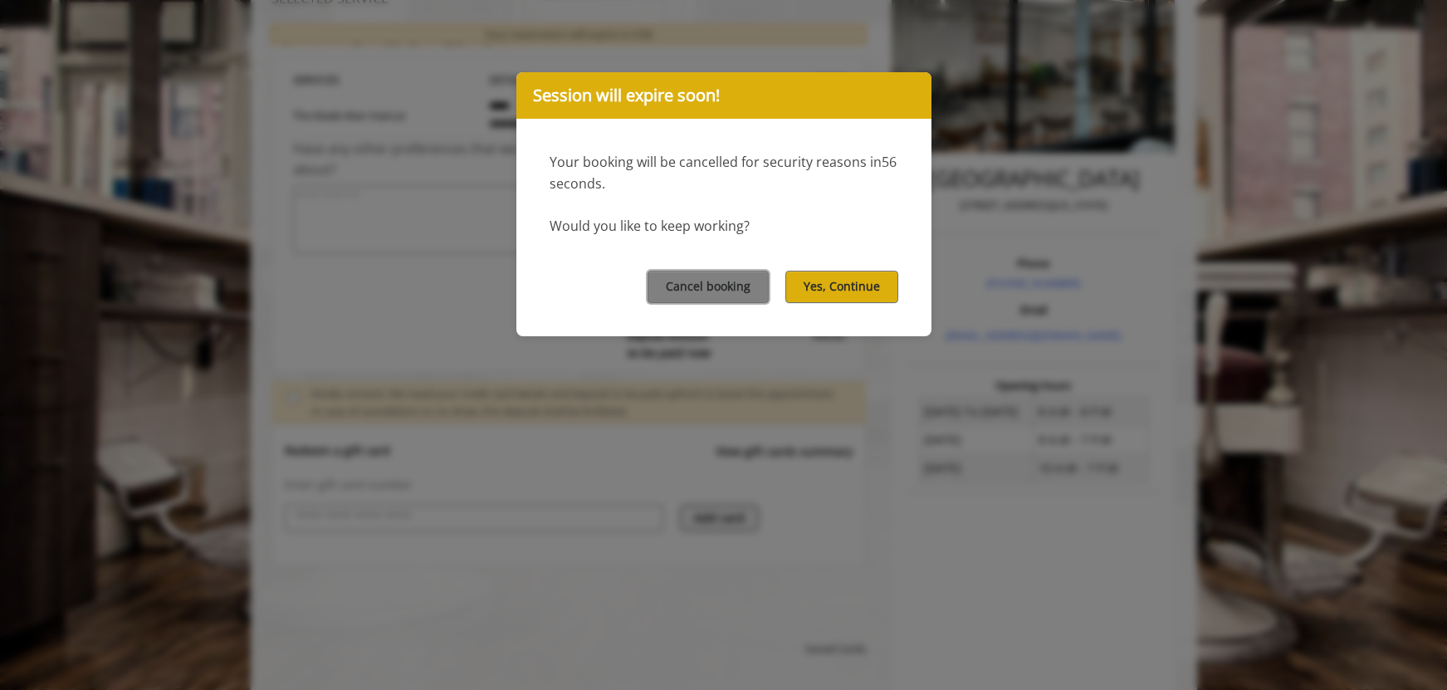
scroll to position [181, 0]
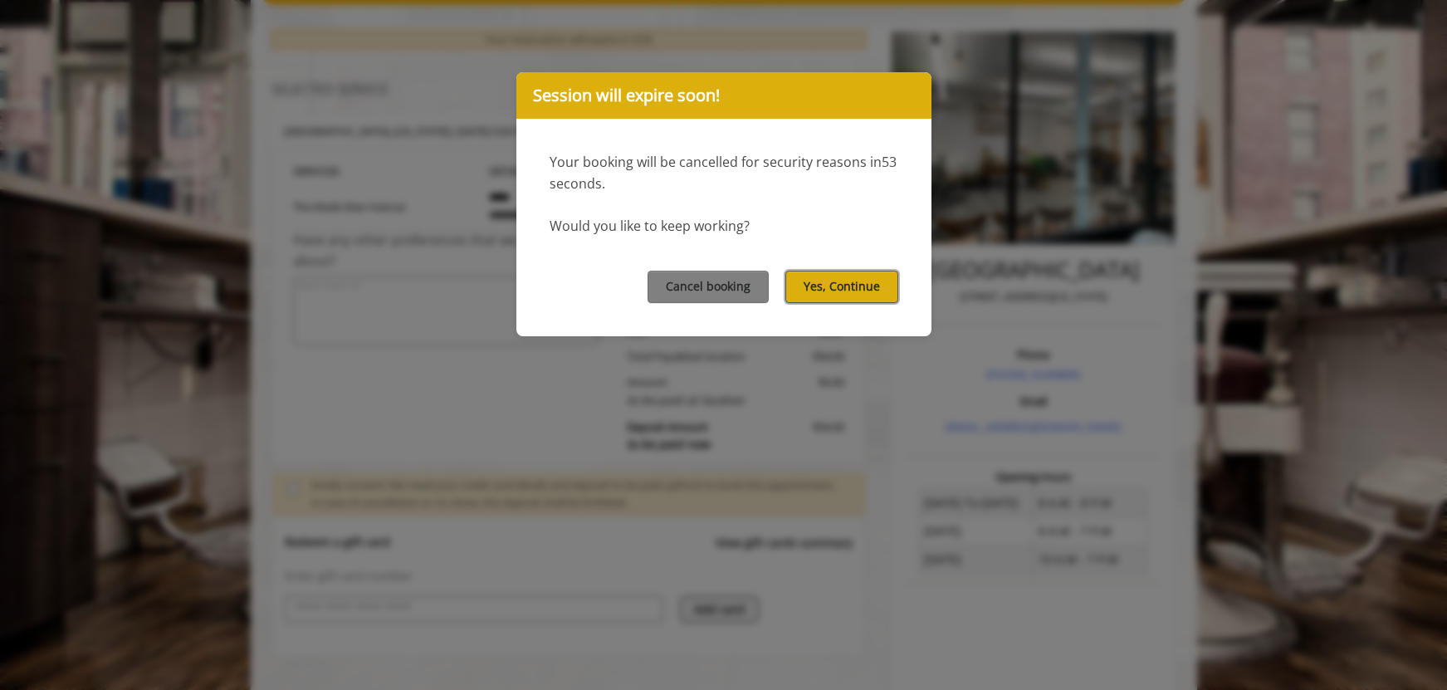
click at [839, 285] on button "Yes, Continue" at bounding box center [841, 287] width 113 height 32
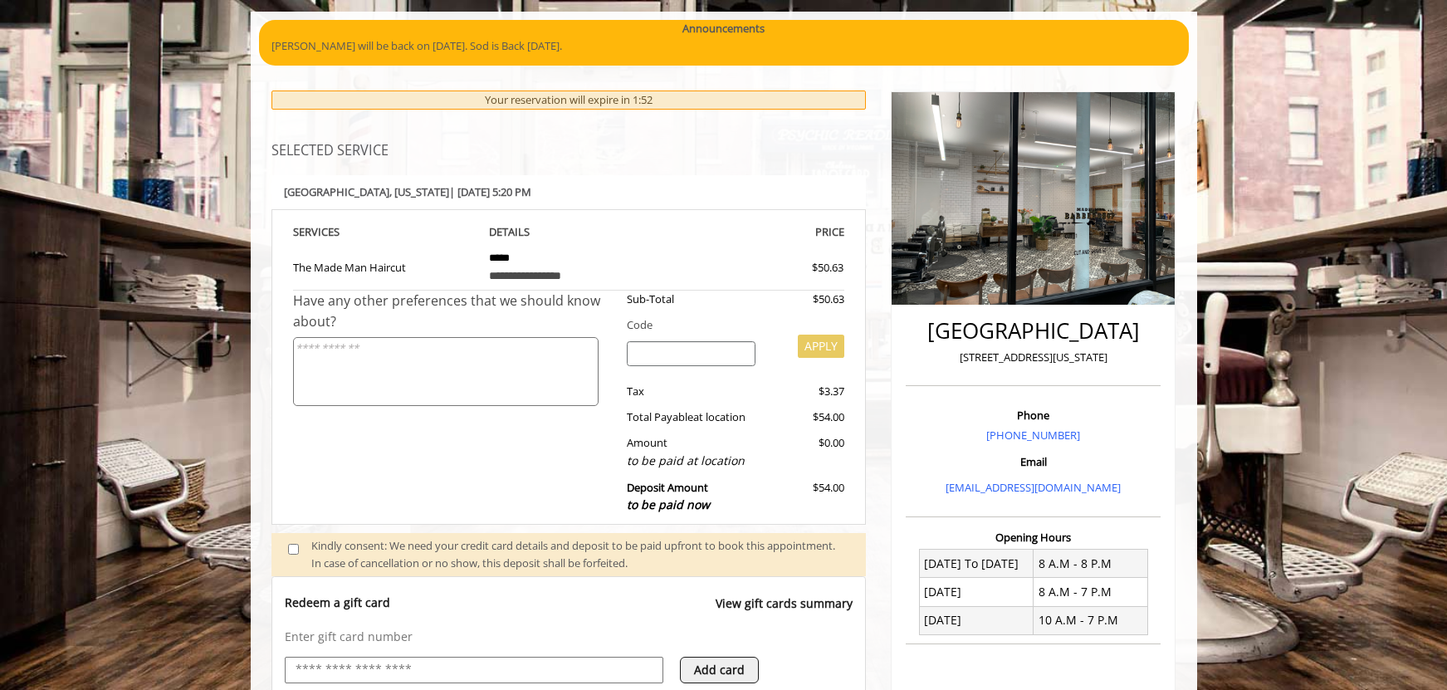
scroll to position [0, 0]
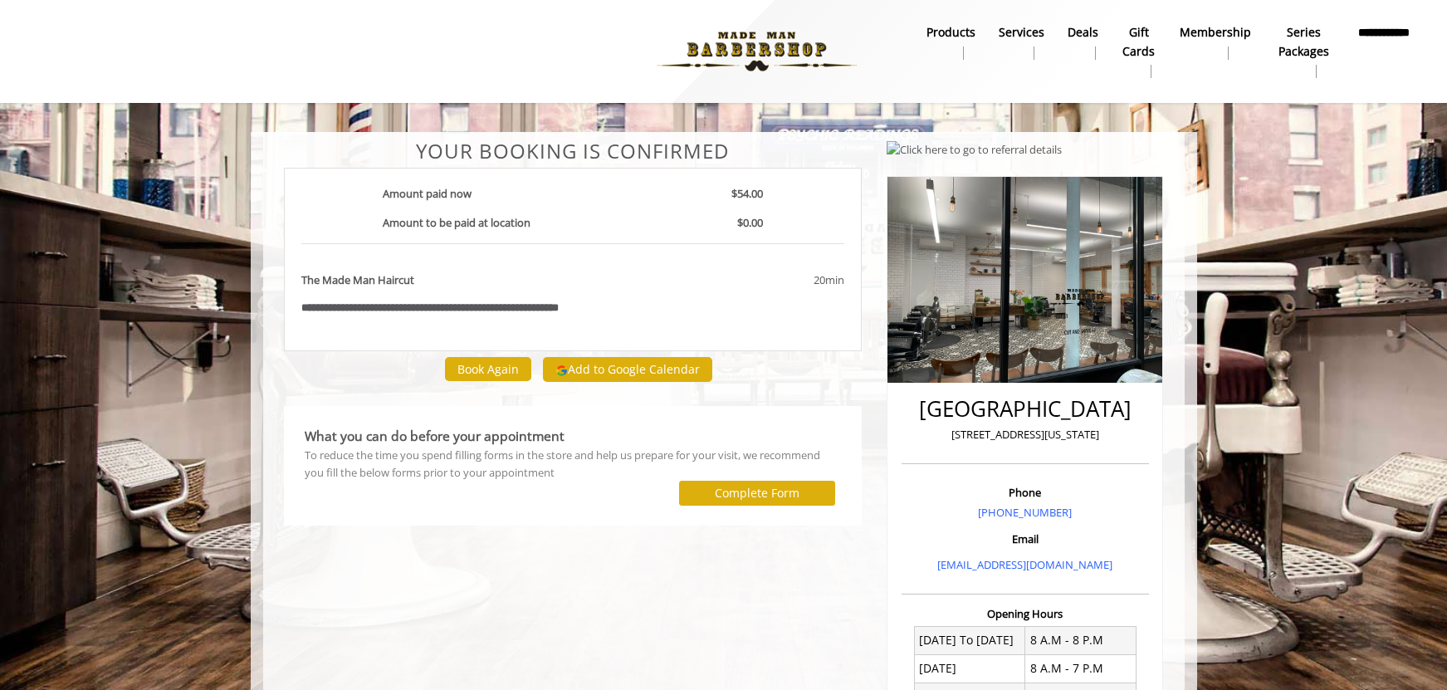
click at [252, 84] on div at bounding box center [447, 51] width 847 height 91
